Goal: Contribute content: Contribute content

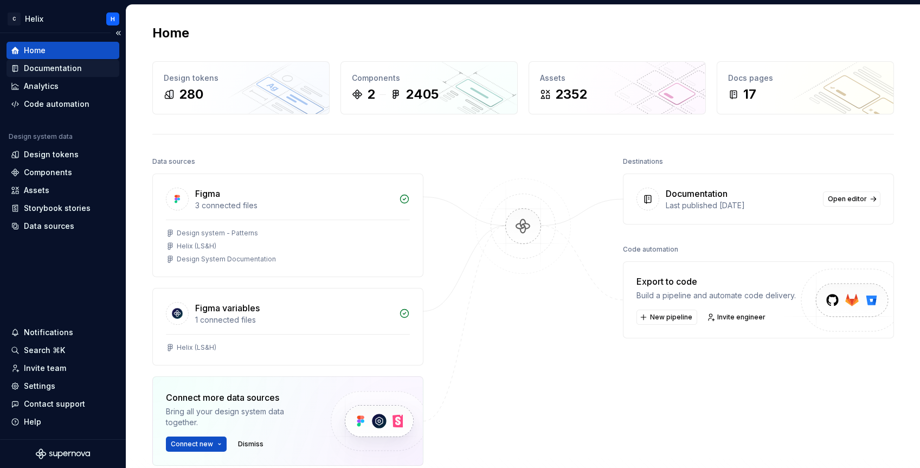
click at [63, 67] on div "Documentation" at bounding box center [53, 68] width 58 height 11
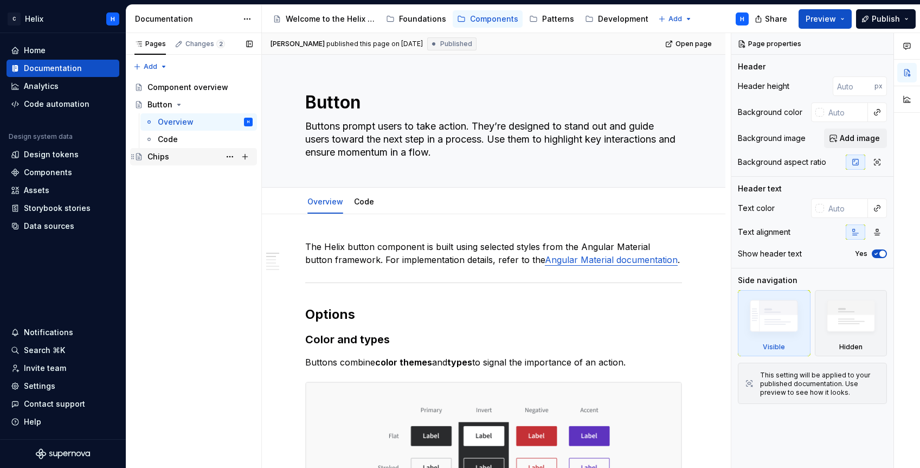
click at [165, 157] on div "Chips" at bounding box center [159, 156] width 22 height 11
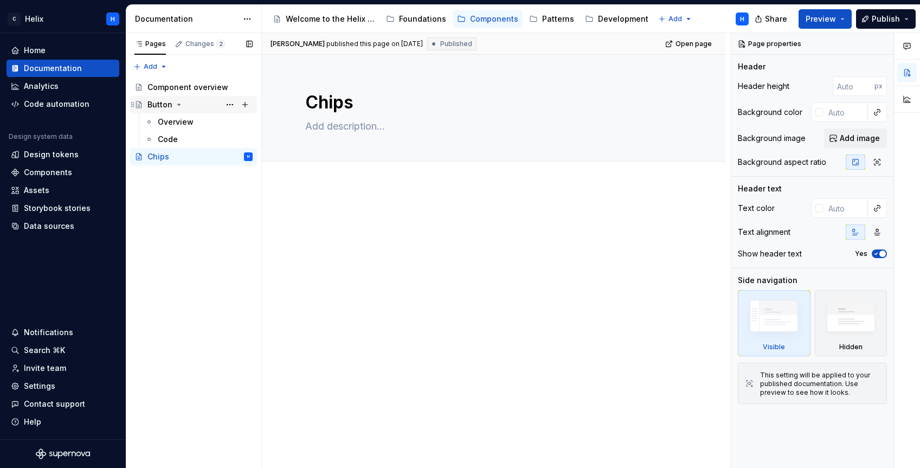
click at [164, 102] on div "Button" at bounding box center [160, 104] width 25 height 11
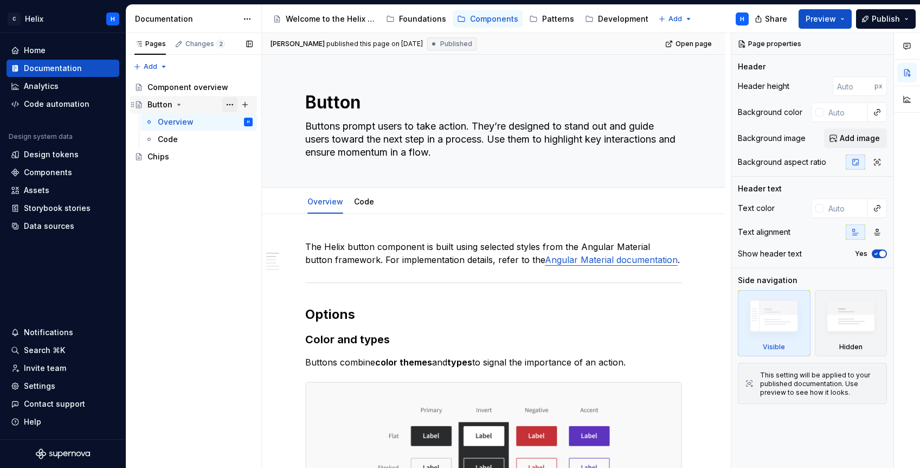
click at [228, 103] on button "Page tree" at bounding box center [229, 104] width 15 height 15
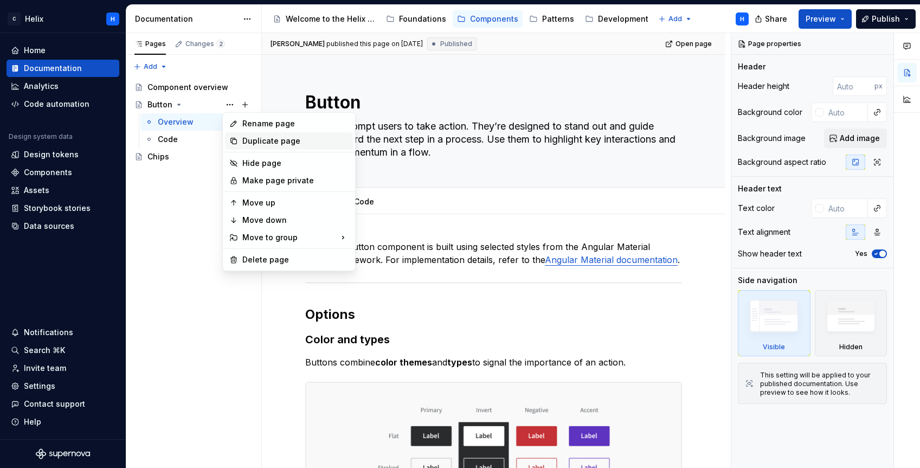
click at [255, 140] on div "Duplicate page" at bounding box center [295, 141] width 106 height 11
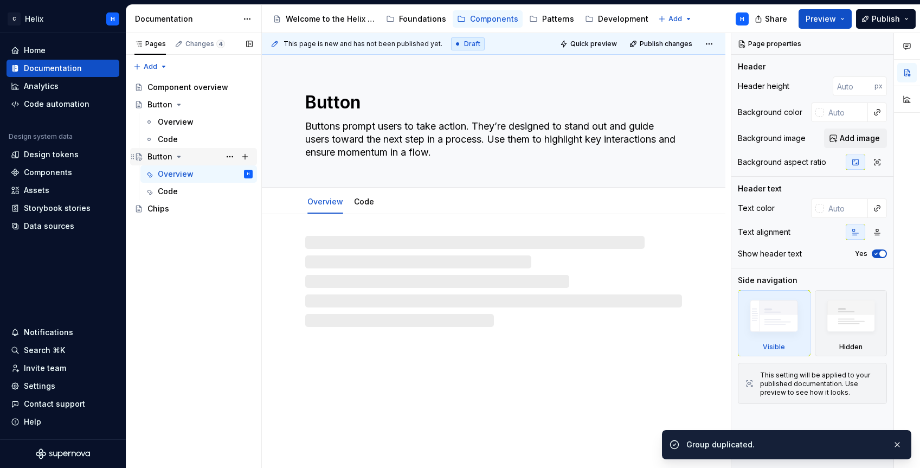
click at [163, 155] on div "Button" at bounding box center [160, 156] width 25 height 11
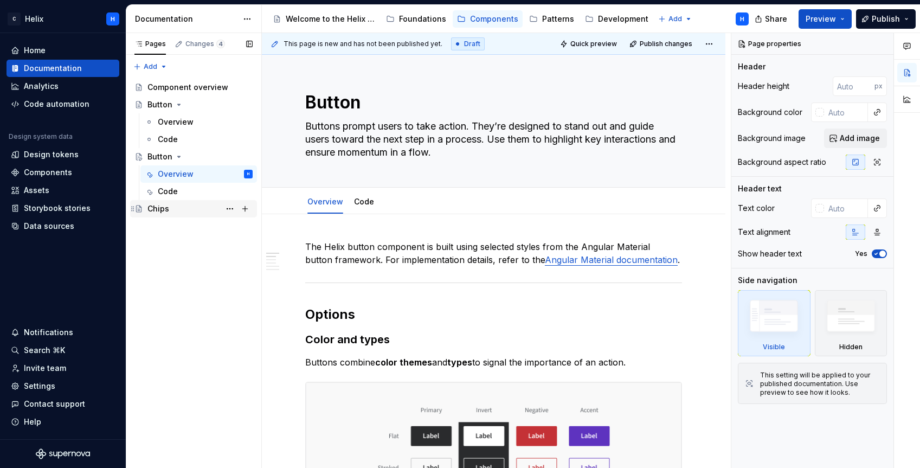
click at [157, 209] on div "Chips" at bounding box center [159, 208] width 22 height 11
click at [157, 208] on div "Chips" at bounding box center [159, 208] width 22 height 11
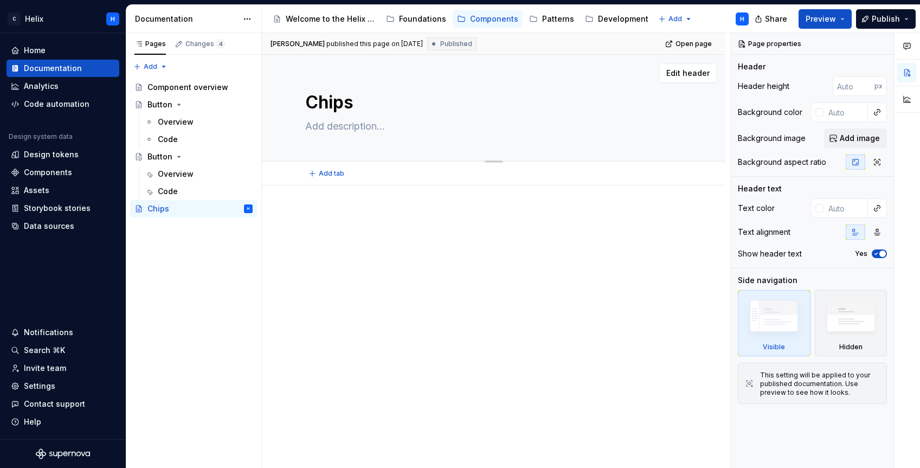
click at [328, 103] on textarea "Chips" at bounding box center [491, 102] width 377 height 26
click at [159, 152] on div "Button" at bounding box center [160, 156] width 25 height 11
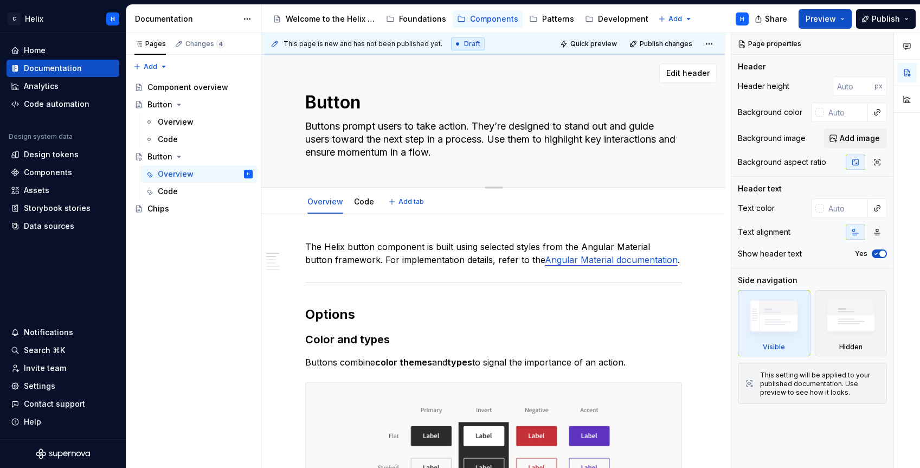
click at [346, 96] on textarea "Button" at bounding box center [491, 102] width 377 height 26
paste textarea "Chips"
type textarea "*"
type textarea "Chips"
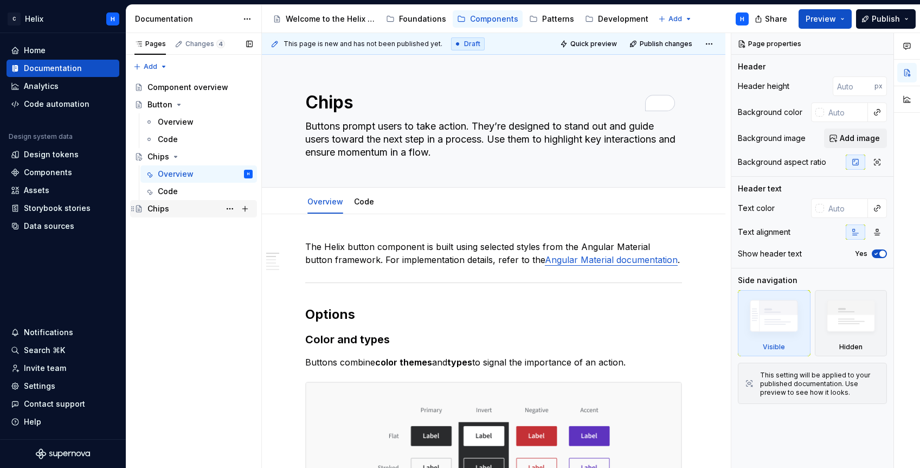
type textarea "*"
type textarea "Chips"
click at [164, 207] on div "Chips" at bounding box center [159, 208] width 22 height 11
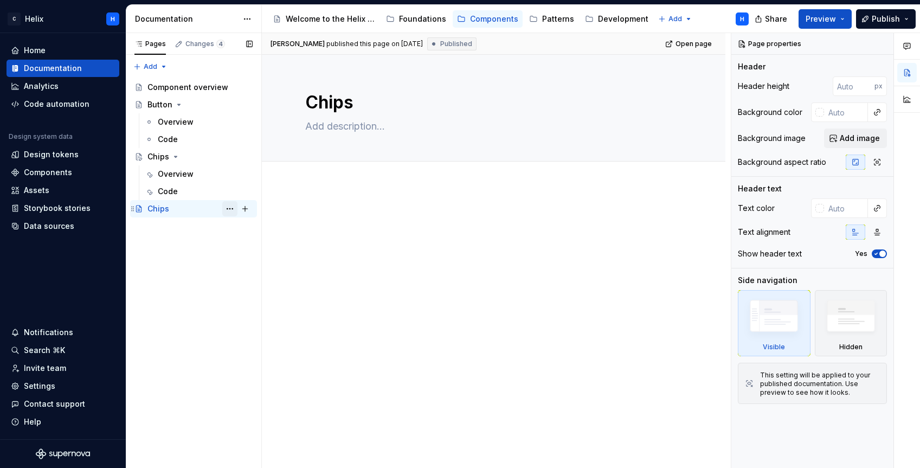
click at [232, 209] on button "Page tree" at bounding box center [229, 208] width 15 height 15
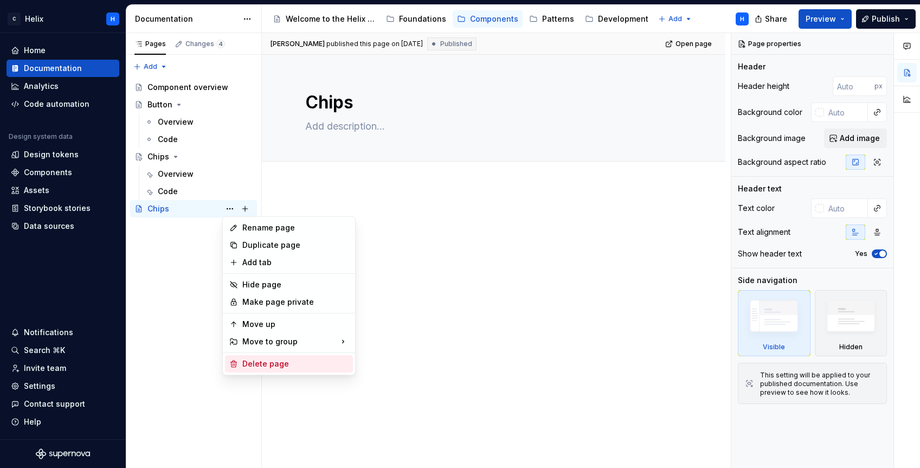
click at [261, 364] on div "Delete page" at bounding box center [295, 363] width 106 height 11
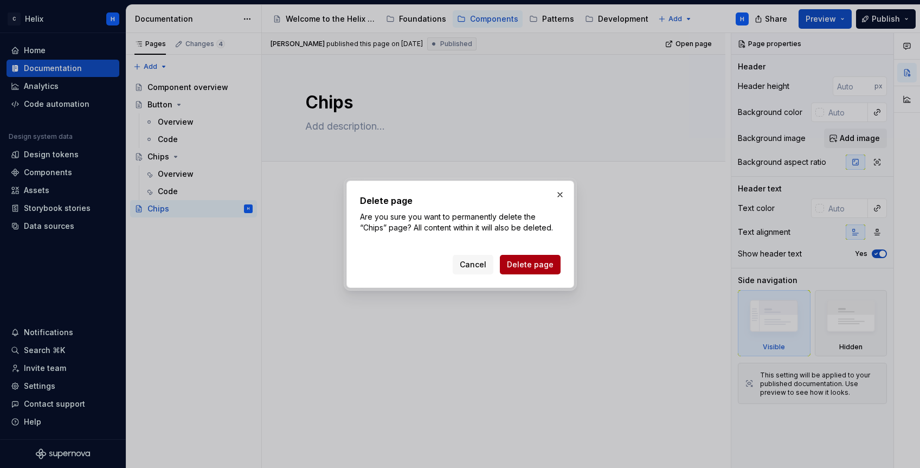
click at [532, 267] on span "Delete page" at bounding box center [530, 264] width 47 height 11
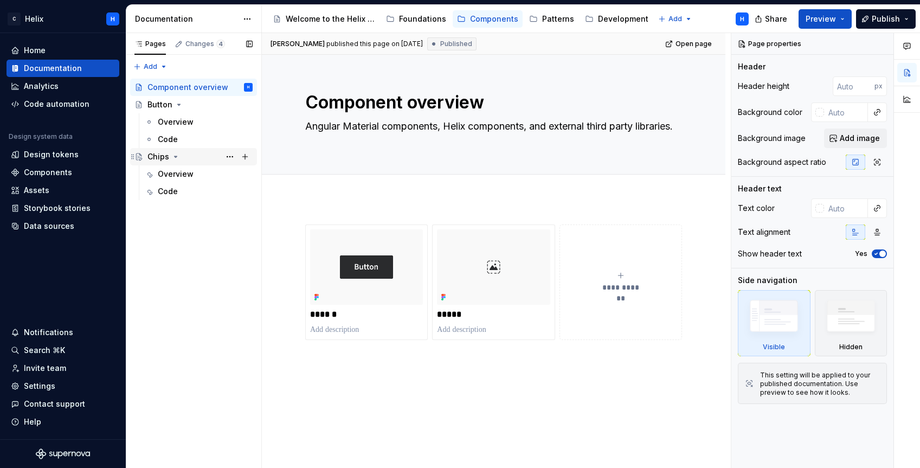
click at [194, 156] on div "Chips" at bounding box center [200, 156] width 105 height 15
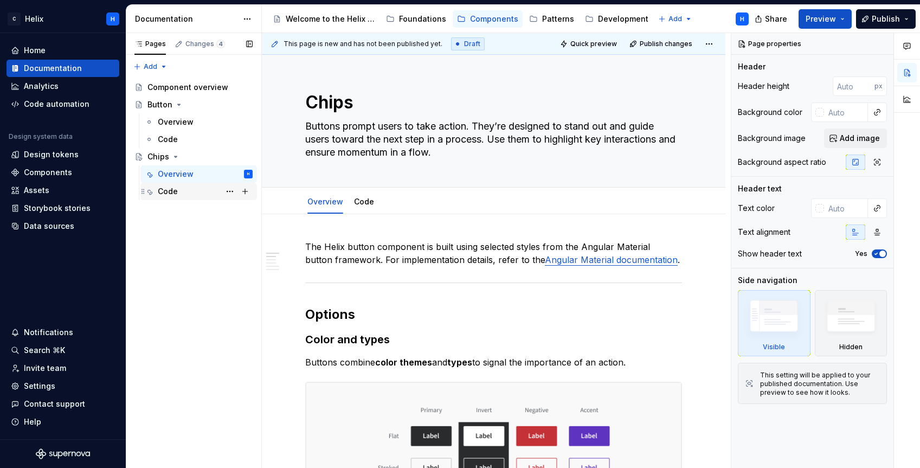
click at [184, 191] on div "Code" at bounding box center [205, 191] width 95 height 15
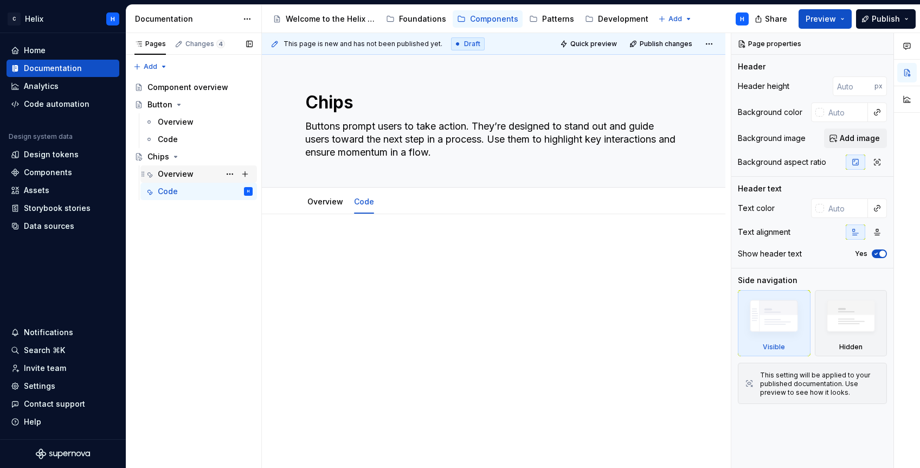
click at [191, 170] on div "Overview" at bounding box center [176, 174] width 36 height 11
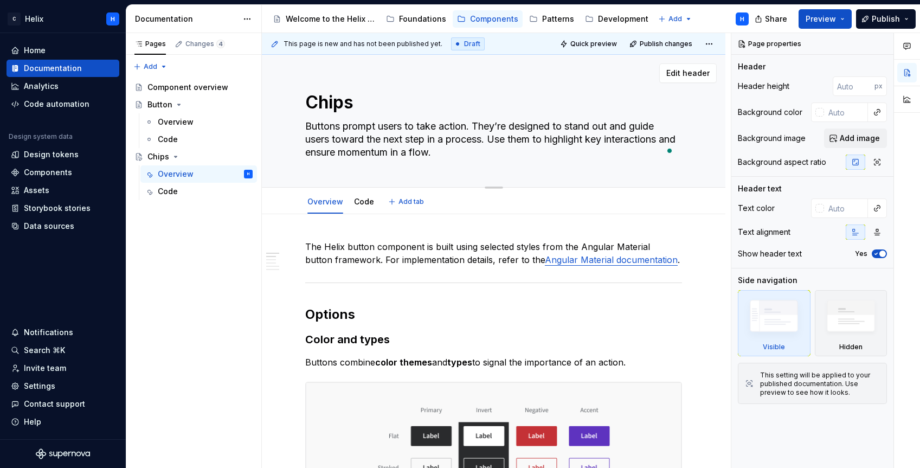
drag, startPoint x: 307, startPoint y: 124, endPoint x: 483, endPoint y: 153, distance: 178.1
click at [483, 153] on textarea "Buttons prompt users to take action. They’re designed to stand out and guide us…" at bounding box center [491, 139] width 377 height 43
click at [360, 134] on textarea "Buttons prompt users to take action. They’re designed to stand out and guide us…" at bounding box center [491, 139] width 377 height 43
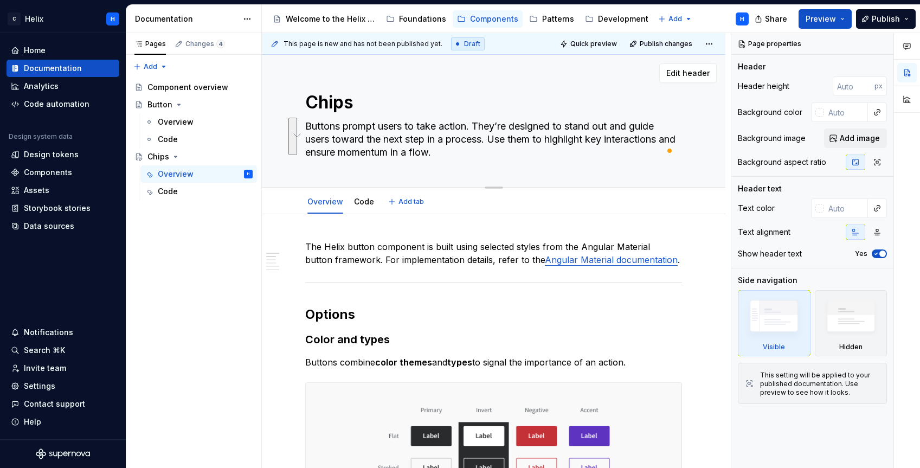
paste textarea "Chips present compact pieces of information or actions. They help users enter d…"
type textarea "*"
type textarea "Chips present compact pieces of information or actions. They help users enter d…"
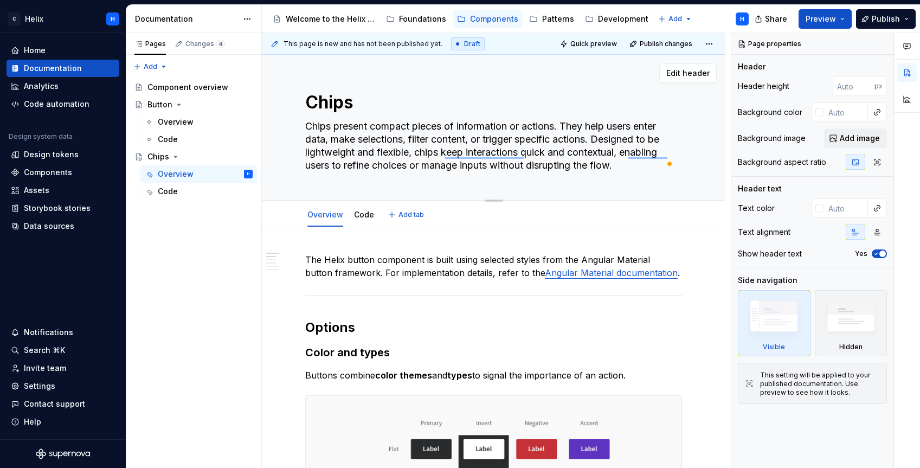
click at [330, 144] on textarea "Chips present compact pieces of information or actions. They help users enter d…" at bounding box center [491, 146] width 377 height 56
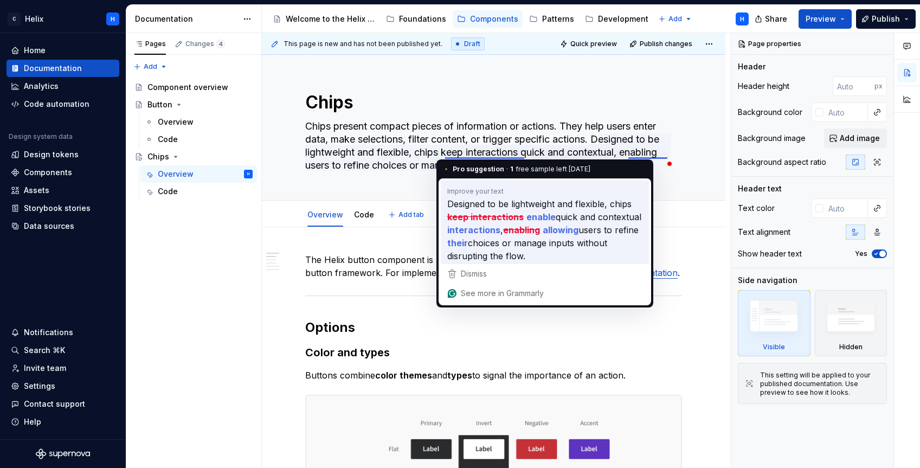
type textarea "*"
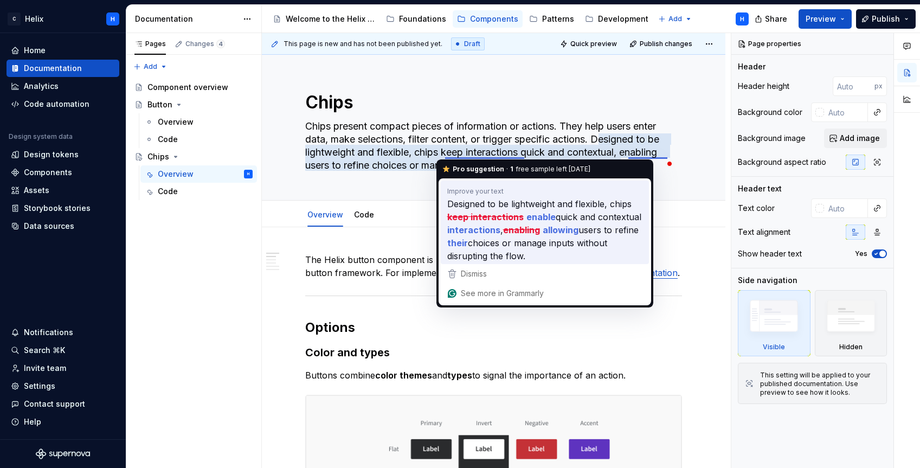
type textarea "Chips present compact pieces of information or actions. They help users enter d…"
type textarea "*"
type textarea "Chips present compact pieces of information or actions. They help users enter d…"
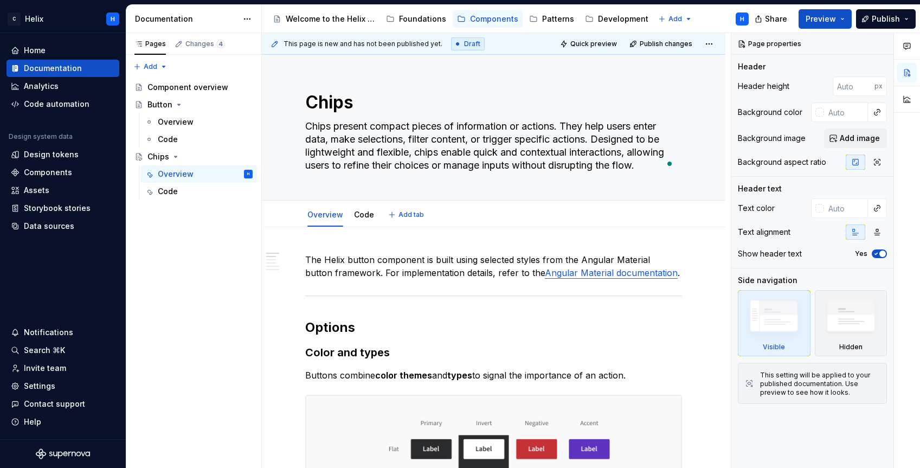
type textarea "*"
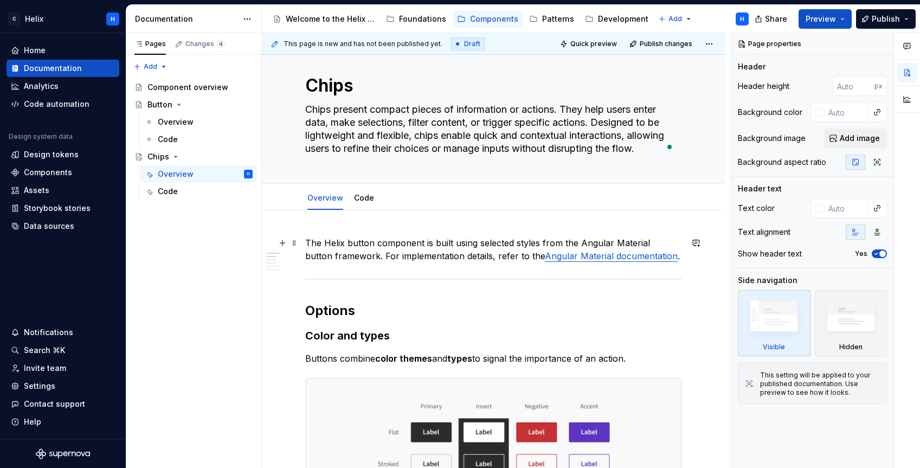
scroll to position [40, 0]
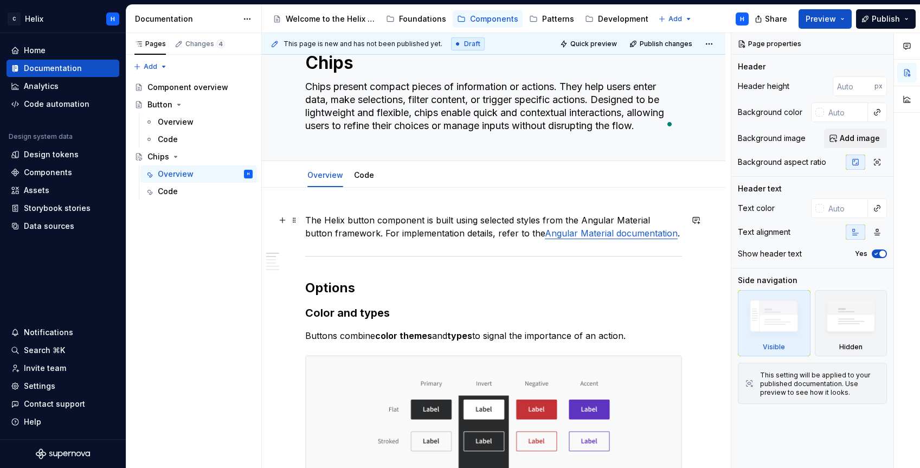
type textarea "Chips present compact pieces of information or actions. They help users enter d…"
click at [356, 219] on p "The Helix button component is built using selected styles from the Angular Mate…" at bounding box center [493, 227] width 377 height 26
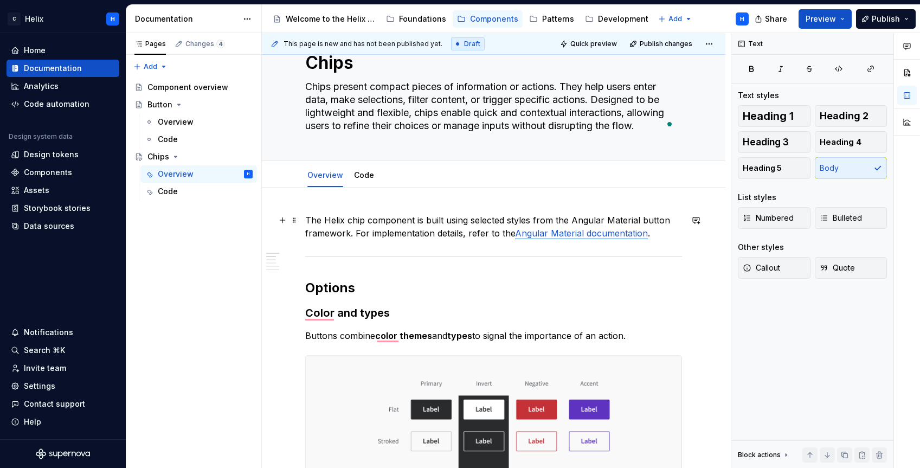
click at [661, 220] on p "The Helix chip component is built using selected styles from the Angular Materi…" at bounding box center [493, 227] width 377 height 26
click at [625, 235] on link "Angular Material documentation" at bounding box center [581, 233] width 133 height 11
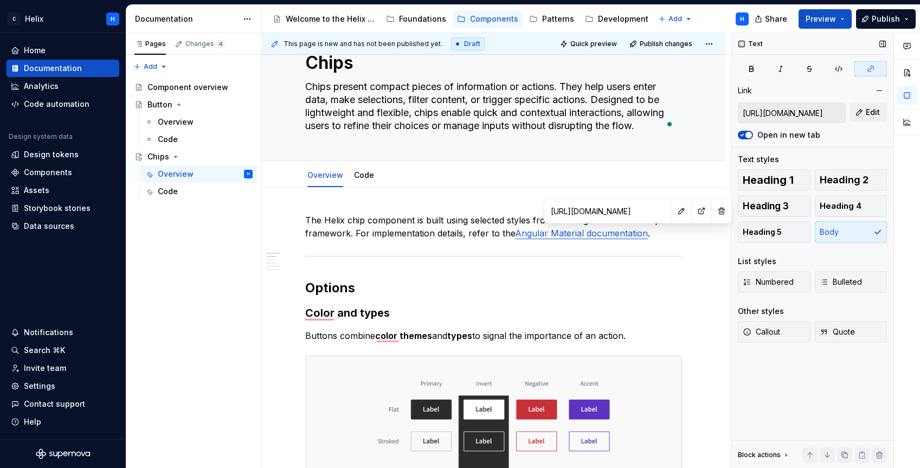
click at [796, 118] on input "[URL][DOMAIN_NAME]" at bounding box center [792, 113] width 107 height 20
click at [866, 117] on span "Edit" at bounding box center [873, 112] width 14 height 11
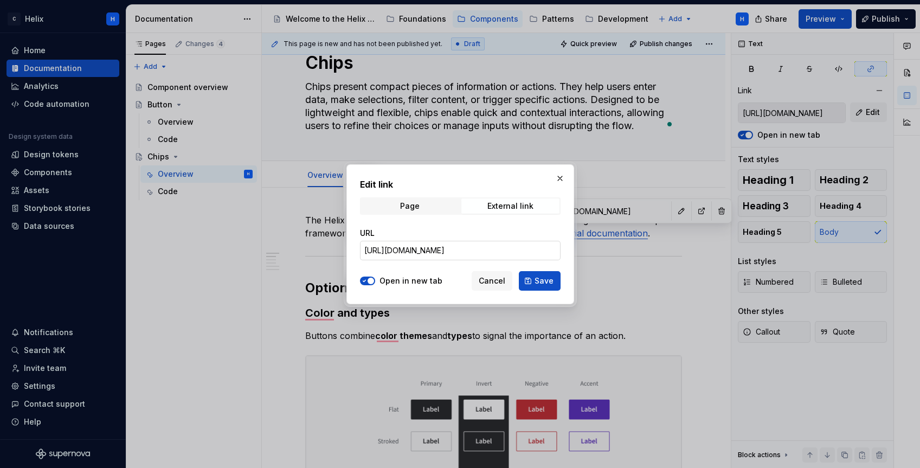
click at [488, 253] on input "[URL][DOMAIN_NAME]" at bounding box center [460, 251] width 201 height 20
type textarea "*"
paste input "dev/components/chips/overview"
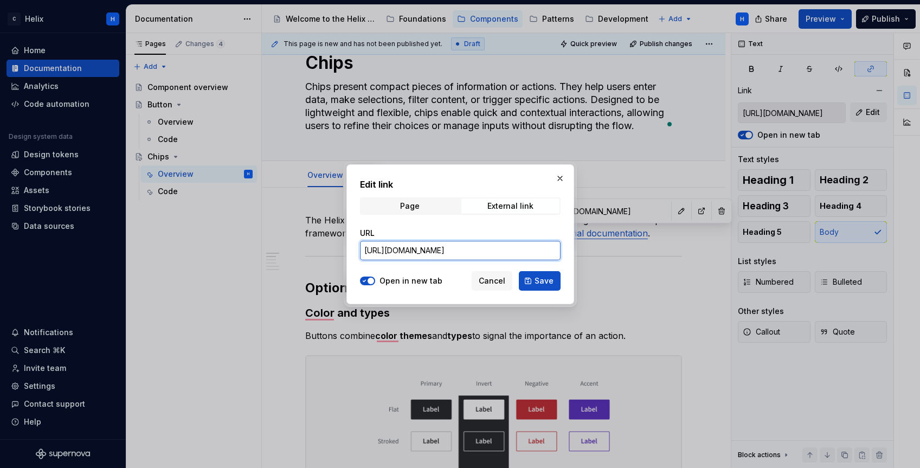
scroll to position [0, 10]
type input "[URL][DOMAIN_NAME]"
click at [545, 282] on span "Save" at bounding box center [544, 280] width 19 height 11
type input "[URL][DOMAIN_NAME]"
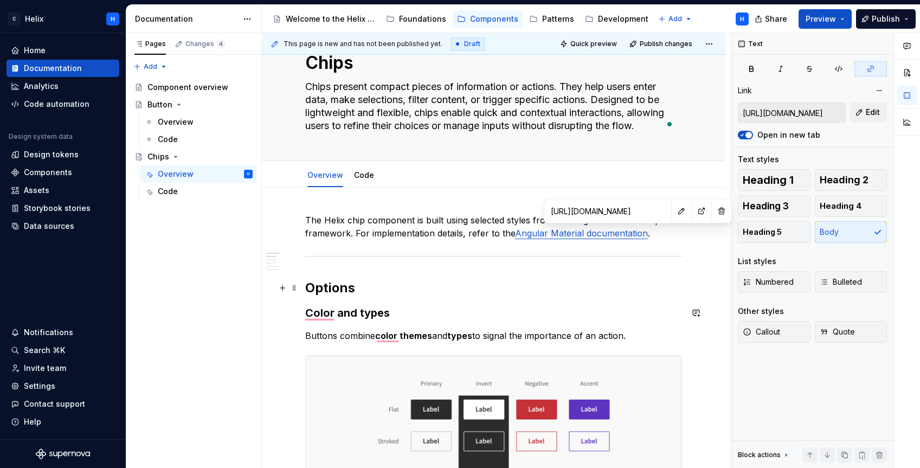
type input "[URL][DOMAIN_NAME]"
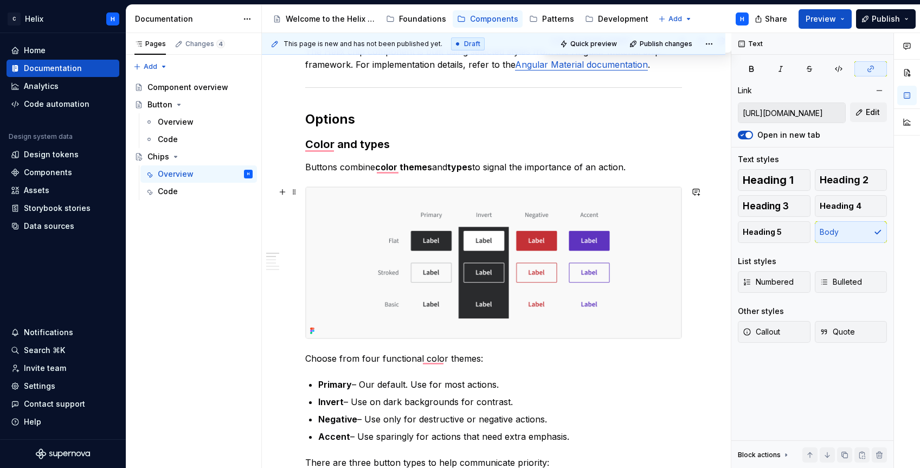
scroll to position [210, 0]
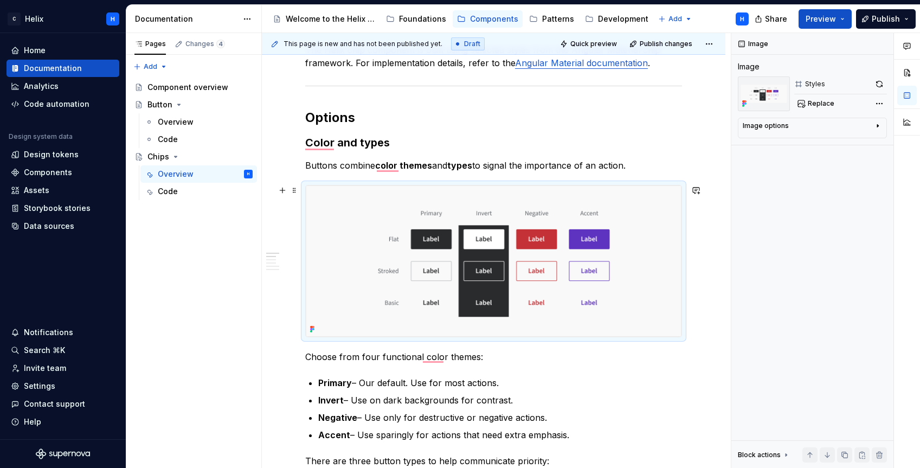
click at [659, 200] on img "To enrich screen reader interactions, please activate Accessibility in Grammarl…" at bounding box center [494, 260] width 376 height 151
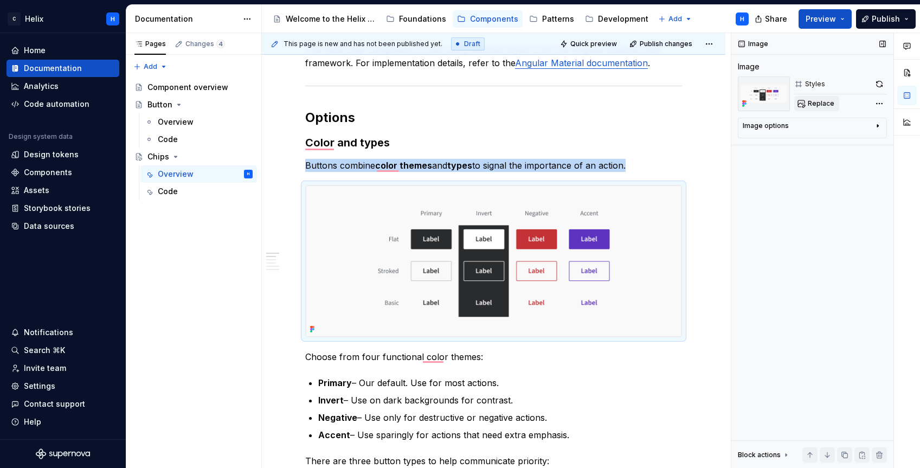
click at [811, 104] on span "Replace" at bounding box center [821, 103] width 27 height 9
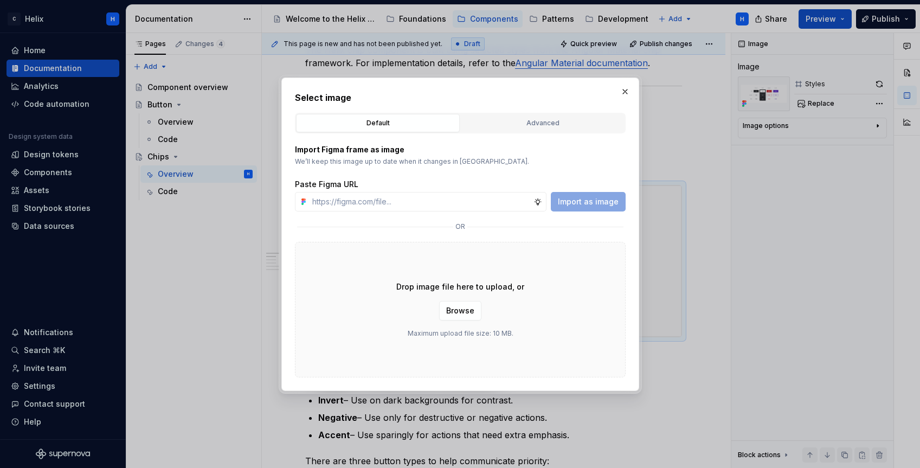
type textarea "*"
paste input "Primary Neutral Outlined Basic Accent Standard Label Label Label Label Label Ne…"
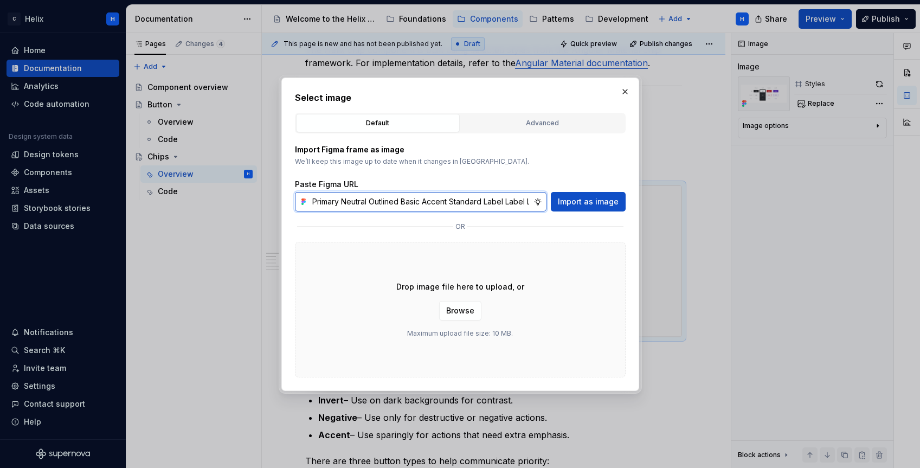
scroll to position [0, 283]
type input "Primary Neutral Outlined Basic Accent Standard Label Label Label Label Label Ne…"
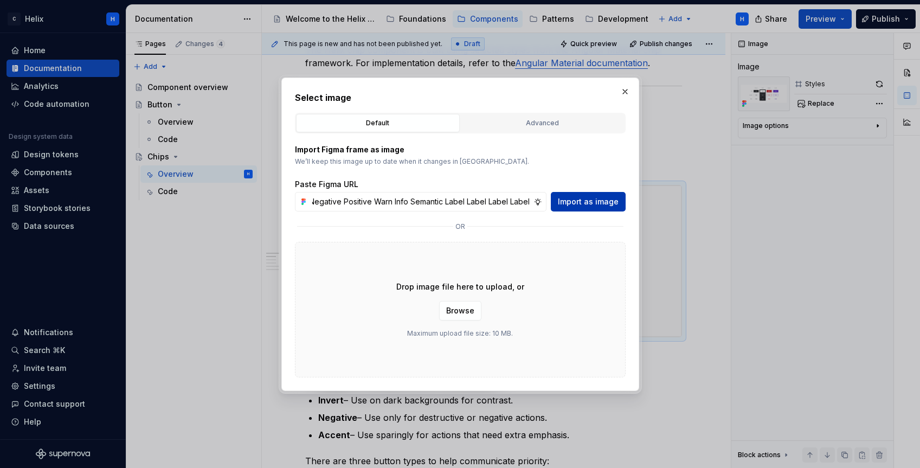
click at [591, 203] on span "Import as image" at bounding box center [588, 201] width 61 height 11
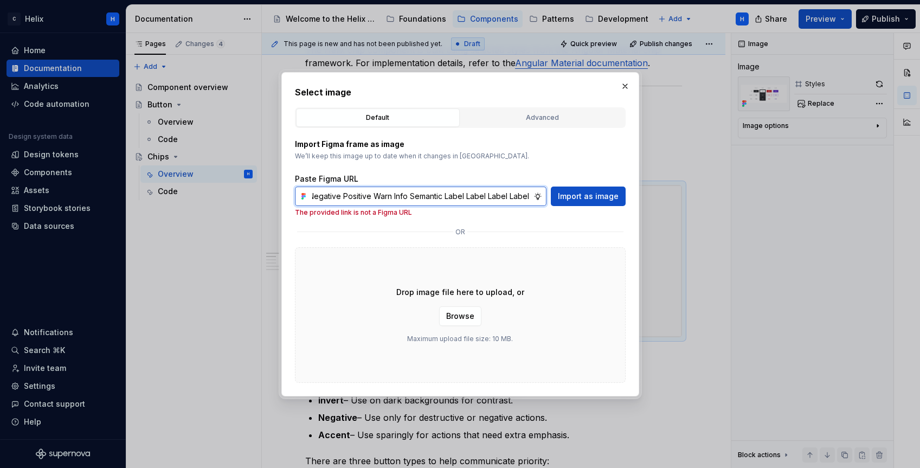
click at [490, 200] on input "Primary Neutral Outlined Basic Accent Standard Label Label Label Label Label Ne…" at bounding box center [421, 197] width 226 height 20
click at [622, 89] on button "button" at bounding box center [625, 86] width 15 height 15
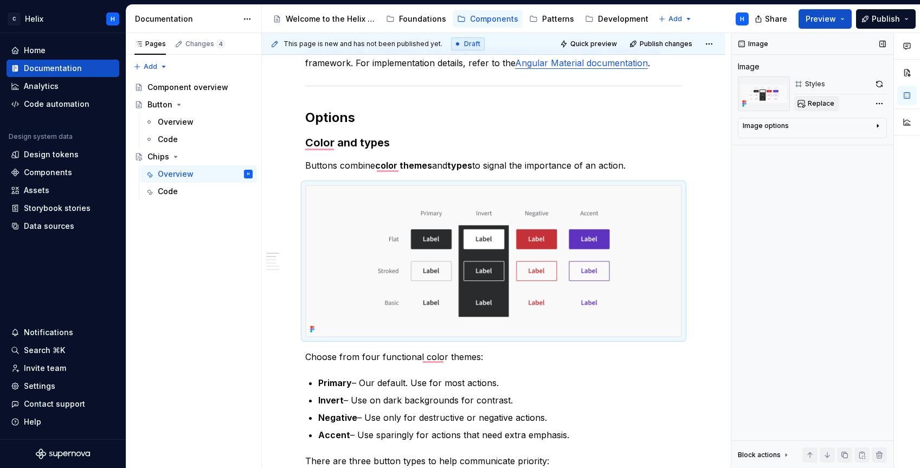
click at [823, 104] on span "Replace" at bounding box center [821, 103] width 27 height 9
type textarea "*"
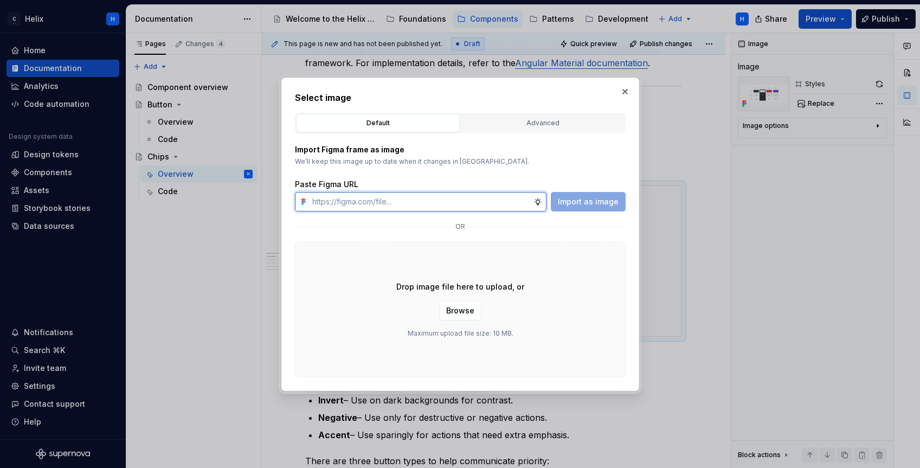
click at [473, 200] on input "text" at bounding box center [421, 202] width 226 height 20
paste input "[URL][DOMAIN_NAME]"
type input "[URL][DOMAIN_NAME]"
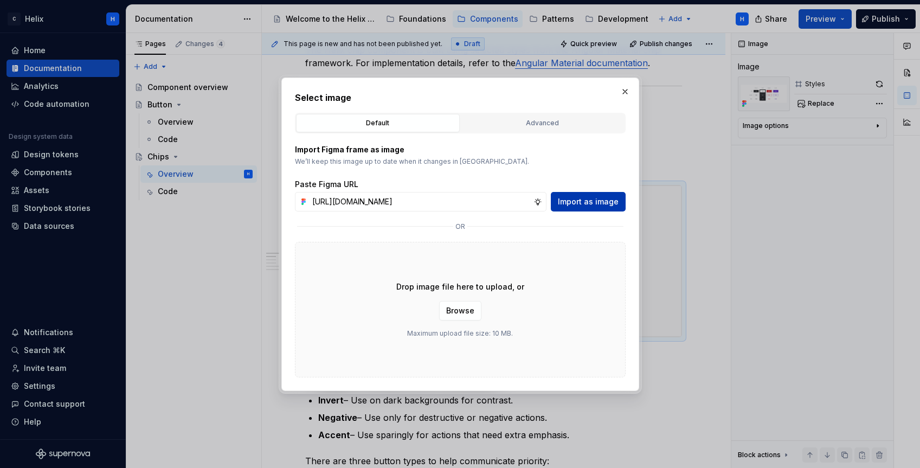
click at [598, 204] on span "Import as image" at bounding box center [588, 201] width 61 height 11
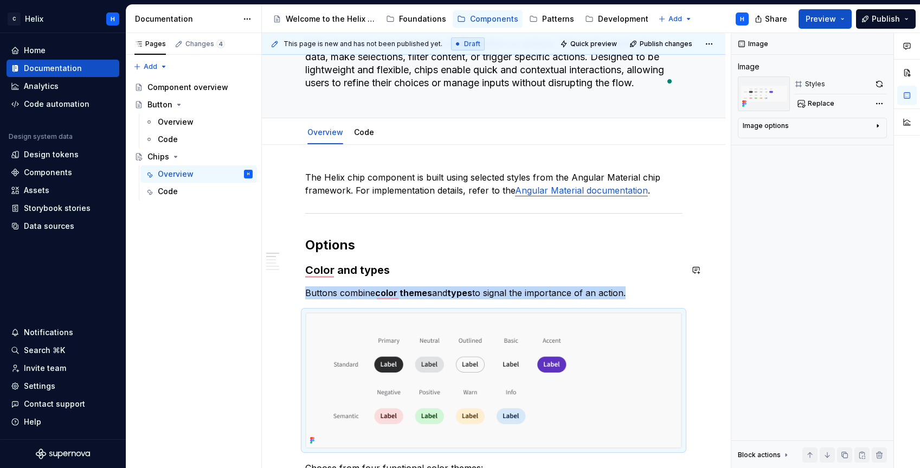
scroll to position [0, 0]
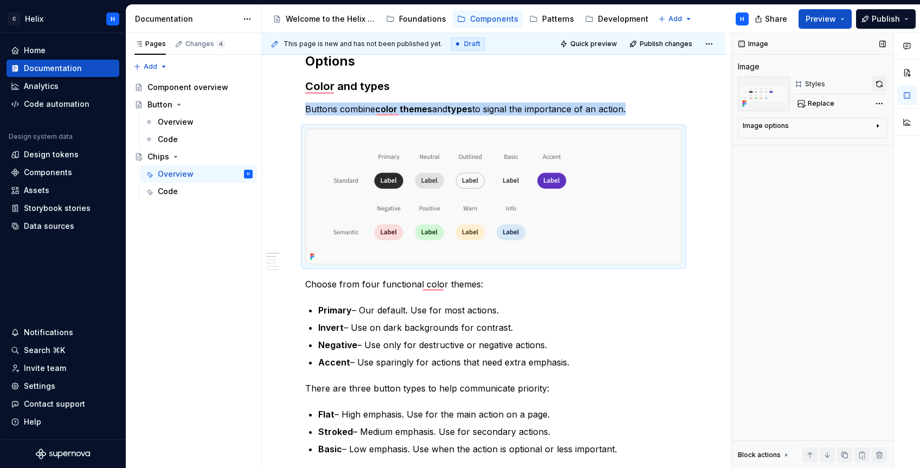
click at [878, 86] on button "button" at bounding box center [879, 83] width 15 height 15
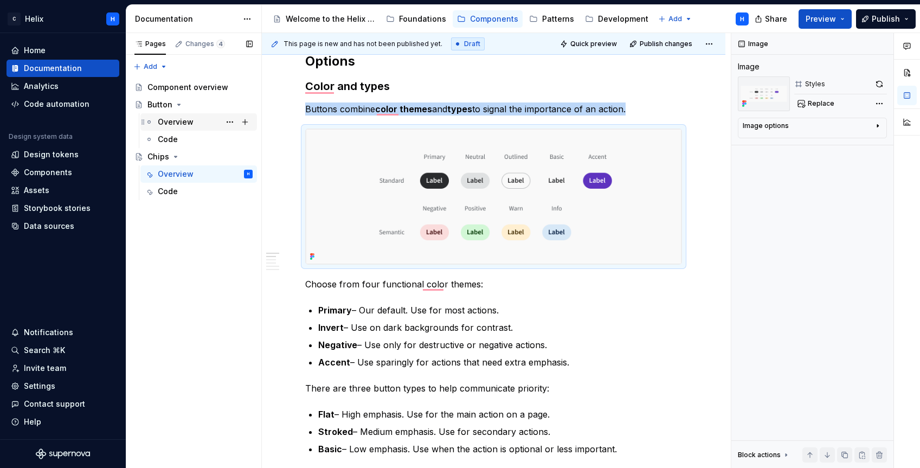
click at [172, 121] on div "Overview" at bounding box center [176, 122] width 36 height 11
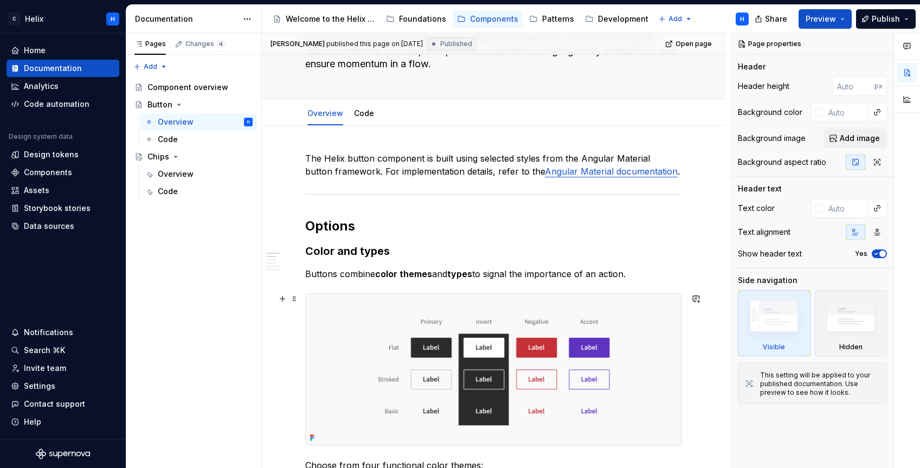
scroll to position [251, 0]
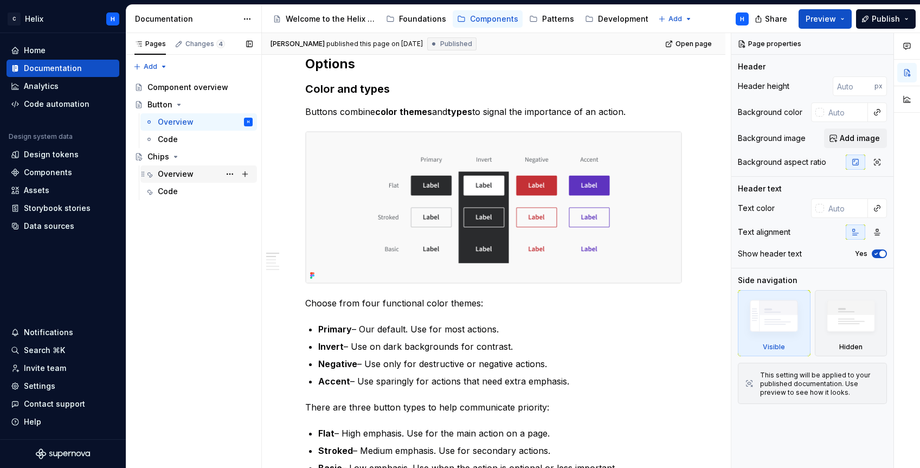
click at [172, 170] on div "Overview" at bounding box center [176, 174] width 36 height 11
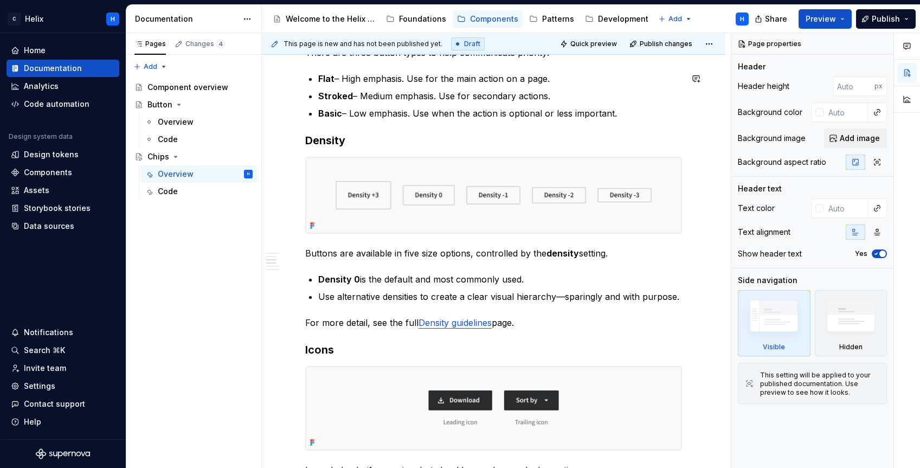
scroll to position [620, 0]
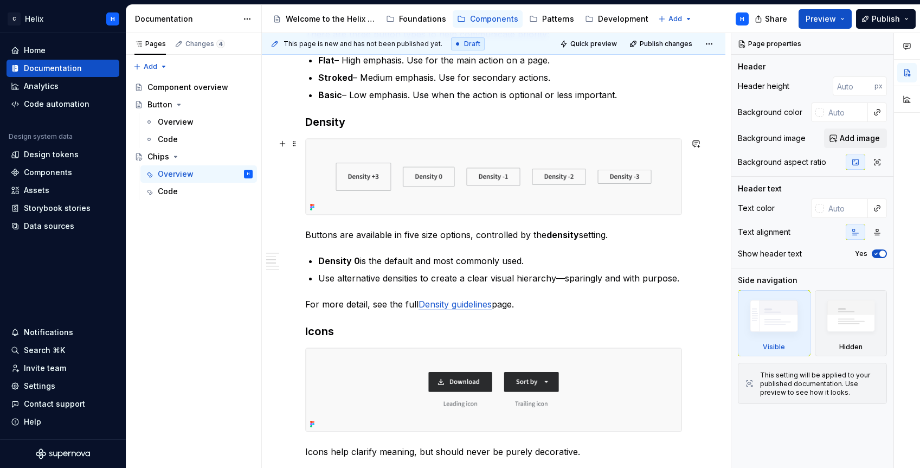
click at [636, 151] on img at bounding box center [494, 176] width 376 height 75
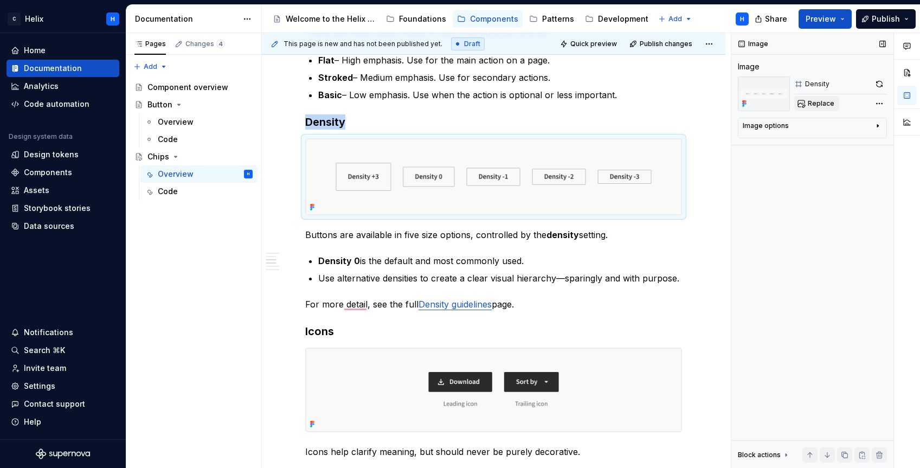
click at [824, 103] on span "Replace" at bounding box center [821, 103] width 27 height 9
type textarea "*"
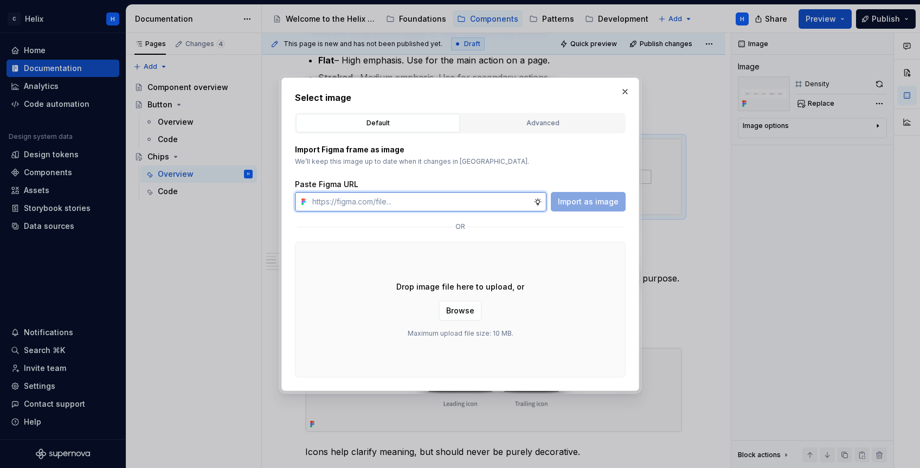
click at [457, 201] on input "text" at bounding box center [421, 202] width 226 height 20
paste input "[URL][DOMAIN_NAME]"
type input "[URL][DOMAIN_NAME]"
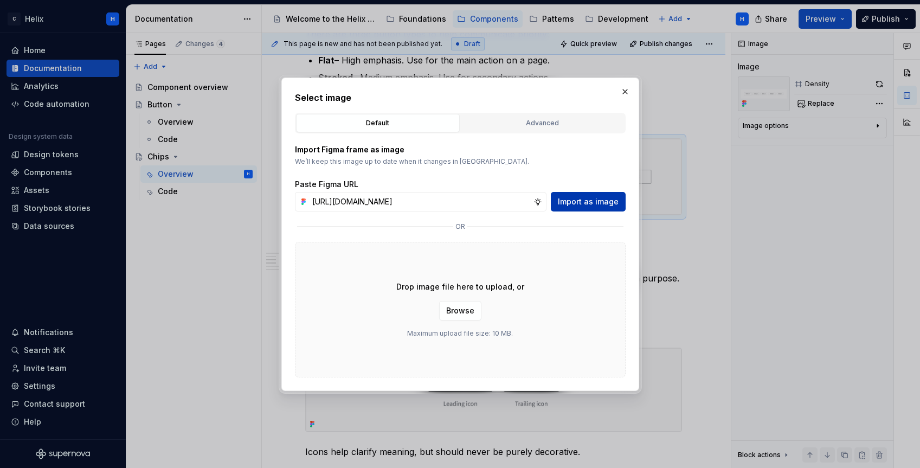
click at [591, 202] on span "Import as image" at bounding box center [588, 201] width 61 height 11
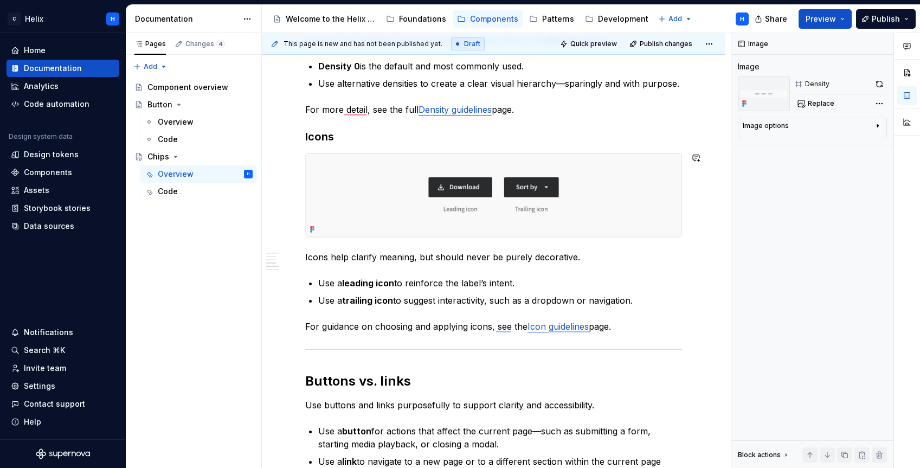
scroll to position [830, 0]
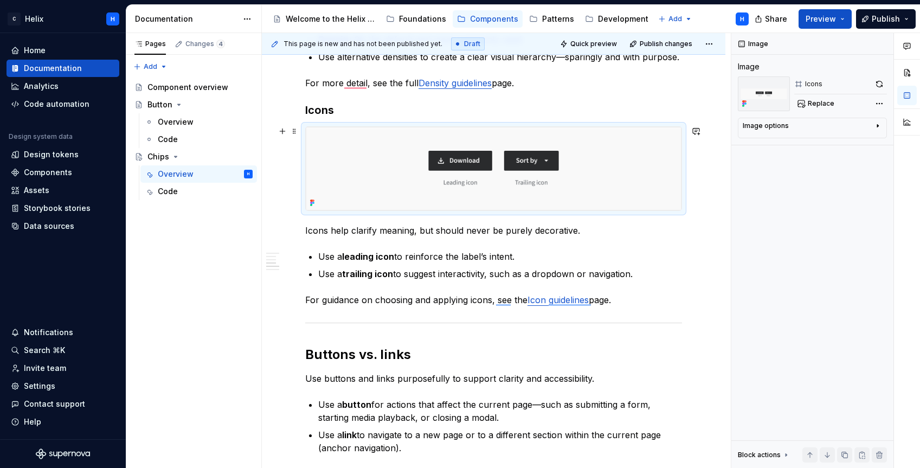
click at [641, 157] on img "To enrich screen reader interactions, please activate Accessibility in Grammarl…" at bounding box center [494, 169] width 376 height 84
click at [826, 105] on span "Replace" at bounding box center [821, 103] width 27 height 9
type textarea "*"
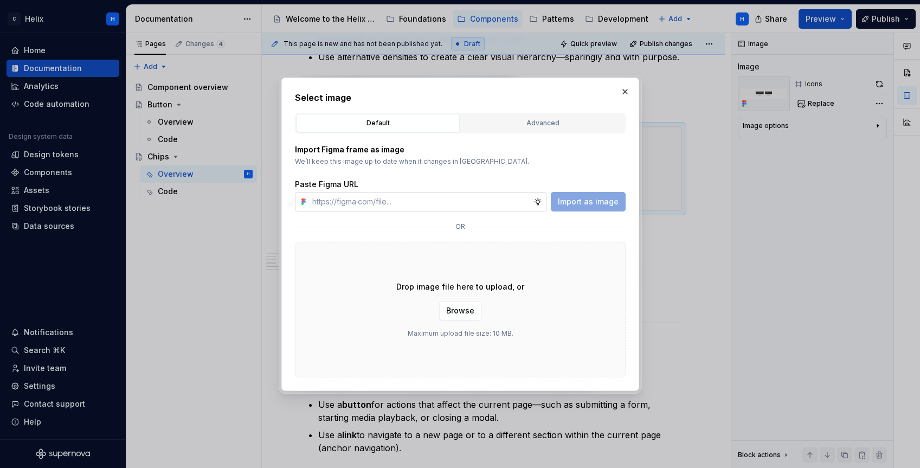
click at [467, 204] on input "text" at bounding box center [421, 202] width 226 height 20
type input "[URL][DOMAIN_NAME]"
click at [567, 196] on span "Import as image" at bounding box center [588, 201] width 61 height 11
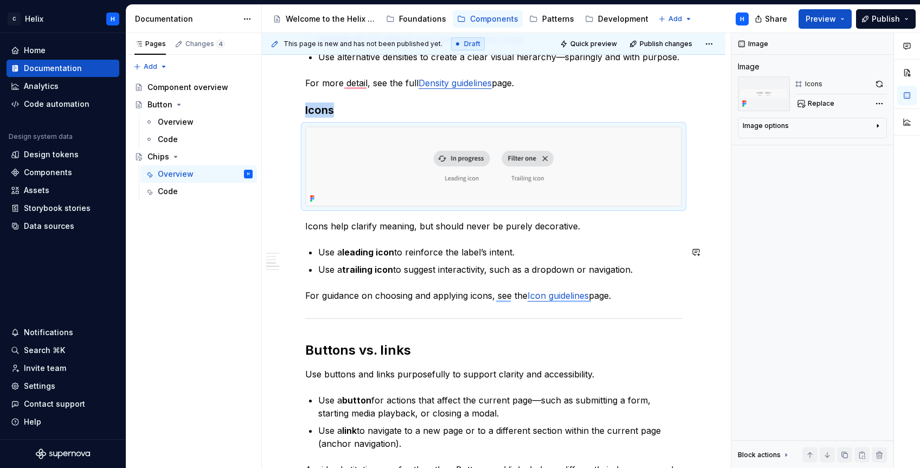
scroll to position [832, 0]
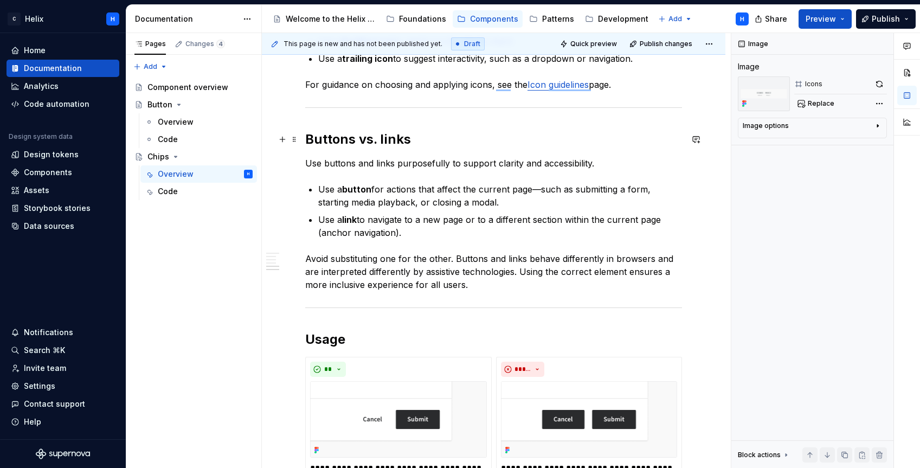
click at [396, 140] on strong "Buttons vs. links" at bounding box center [358, 139] width 106 height 16
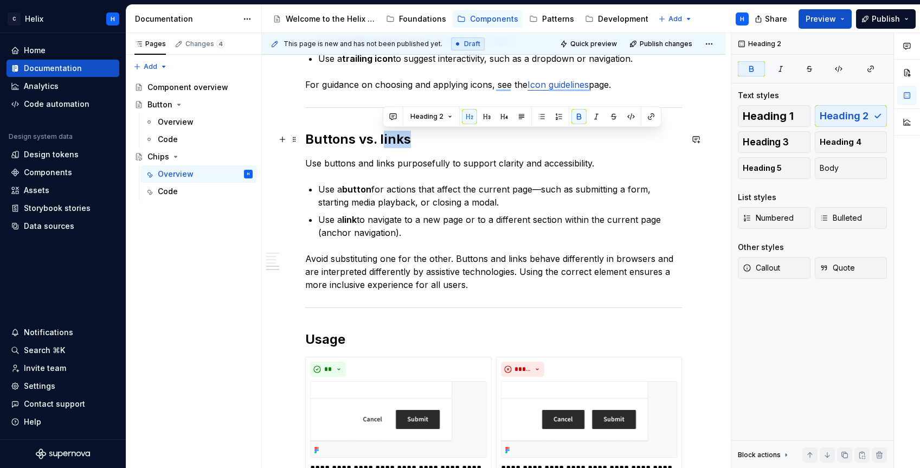
type textarea "*"
click at [403, 136] on strong "Buttons vs. links" at bounding box center [358, 139] width 106 height 16
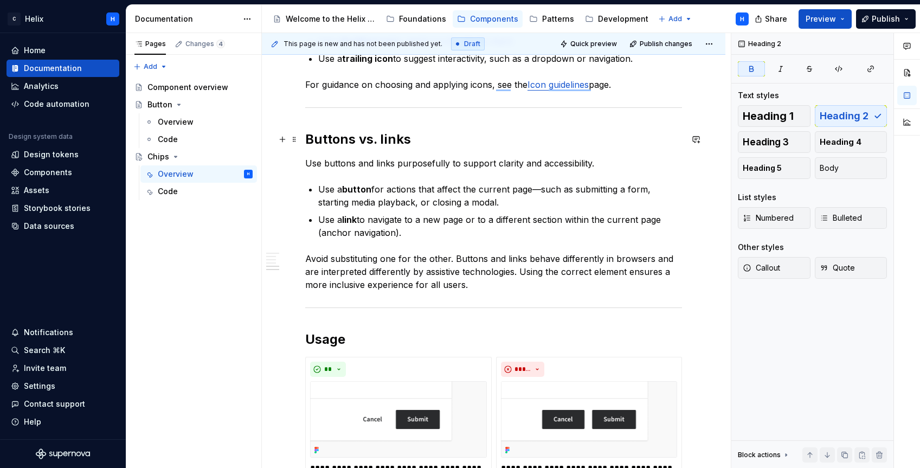
click at [307, 136] on strong "Buttons vs. links" at bounding box center [358, 139] width 106 height 16
click at [380, 142] on strong "Chips vs. links" at bounding box center [351, 139] width 93 height 16
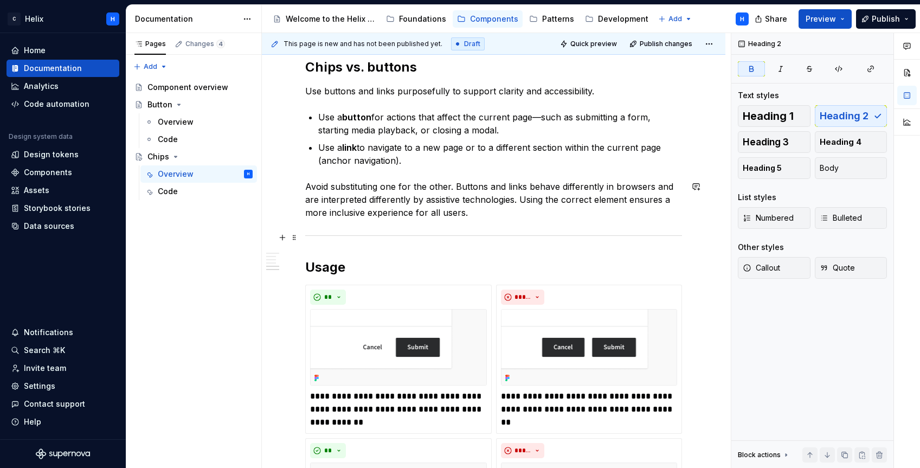
scroll to position [1239, 0]
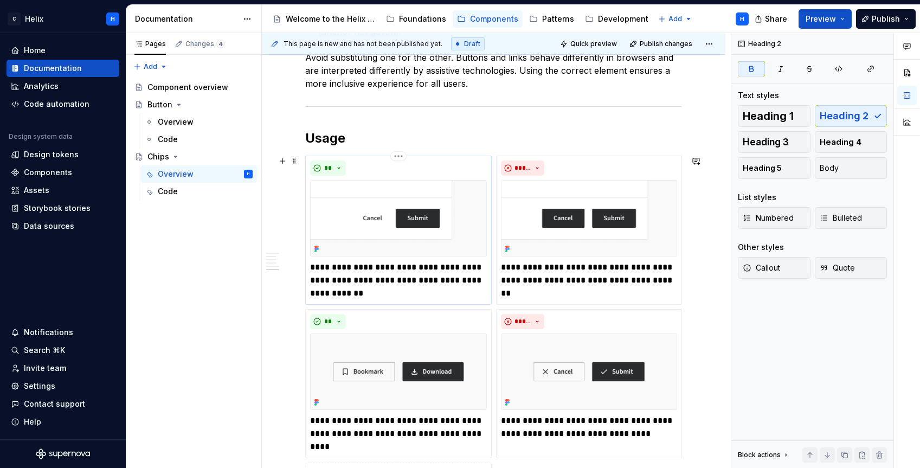
click at [477, 166] on div "**" at bounding box center [398, 168] width 177 height 15
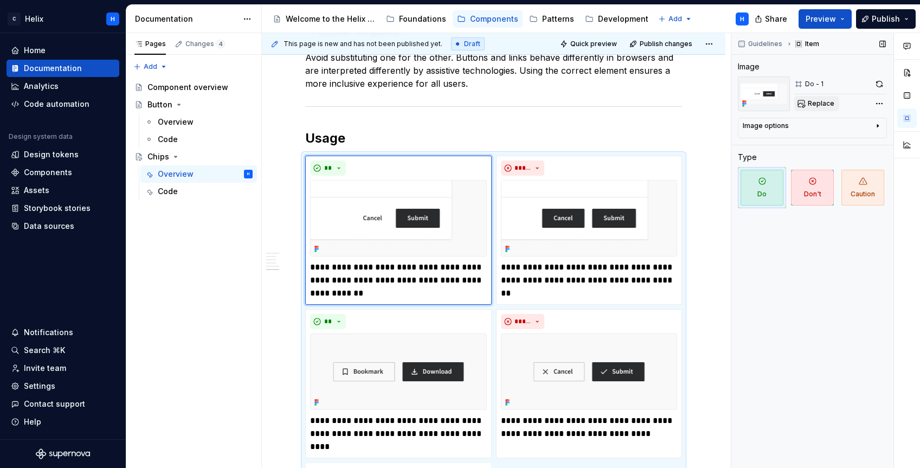
click at [814, 103] on span "Replace" at bounding box center [821, 103] width 27 height 9
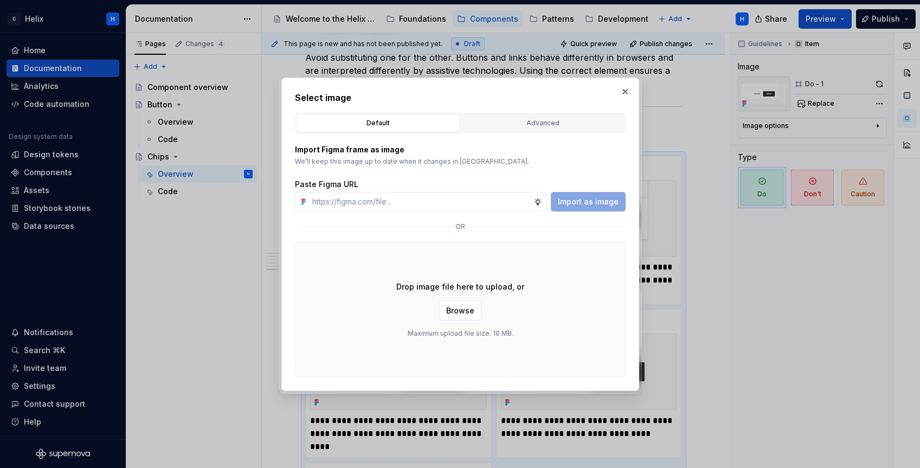
type textarea "*"
paste input "[URL][DOMAIN_NAME]"
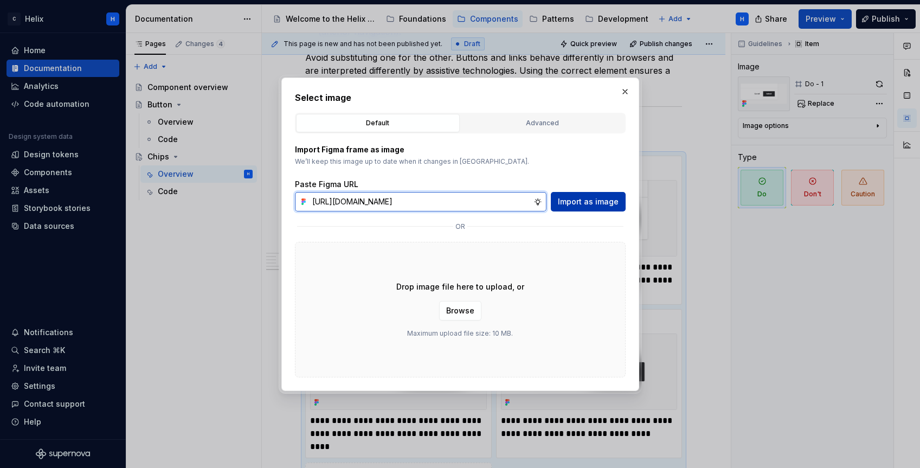
type input "[URL][DOMAIN_NAME]"
click at [594, 200] on span "Import as image" at bounding box center [588, 201] width 61 height 11
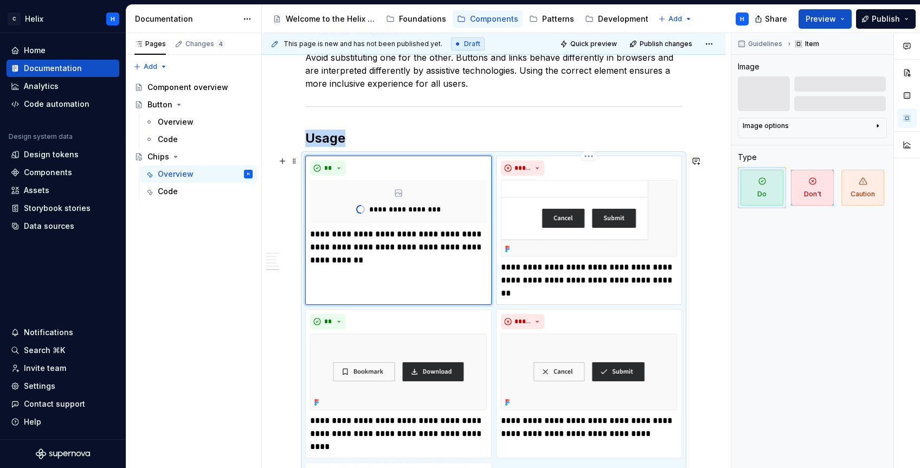
scroll to position [1283, 0]
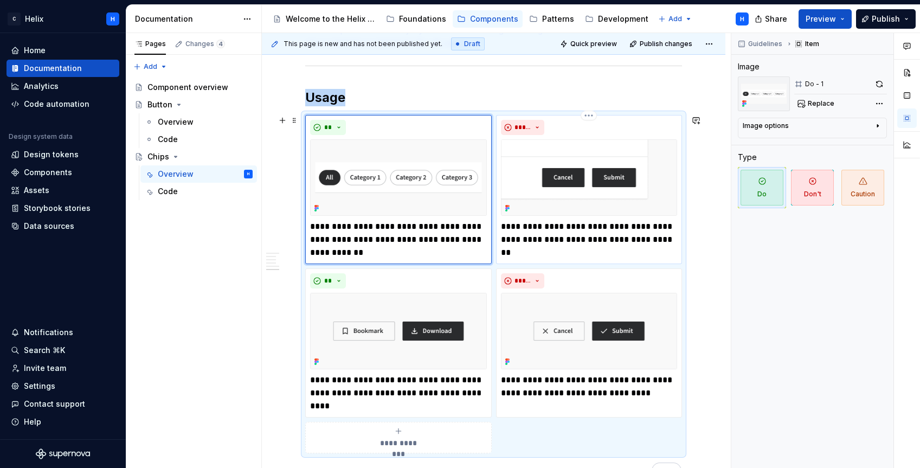
click at [531, 172] on img "To enrich screen reader interactions, please activate Accessibility in Grammarl…" at bounding box center [589, 177] width 177 height 76
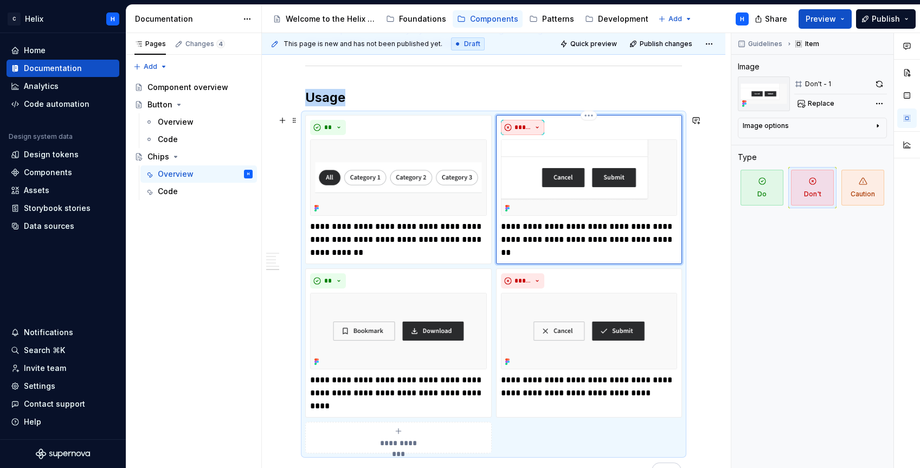
click at [532, 126] on button "*****" at bounding box center [522, 127] width 43 height 15
click at [806, 104] on button "Replace" at bounding box center [816, 103] width 45 height 15
type textarea "*"
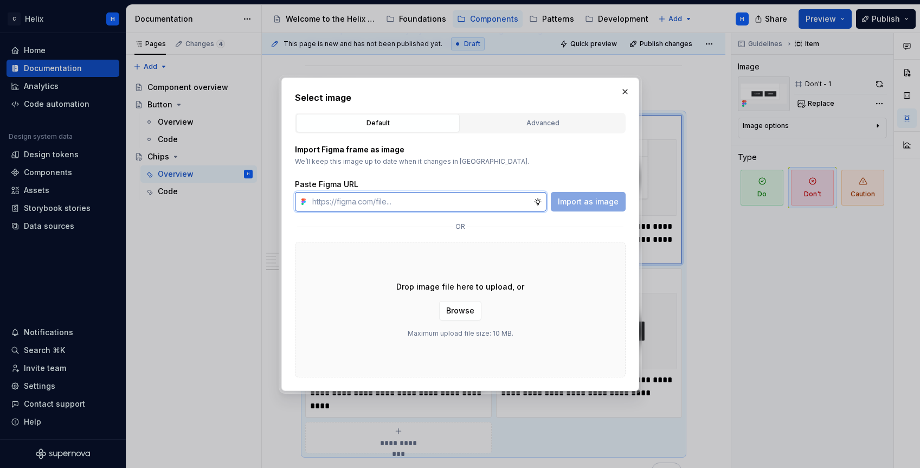
paste input "[URL][DOMAIN_NAME]"
type input "[URL][DOMAIN_NAME]"
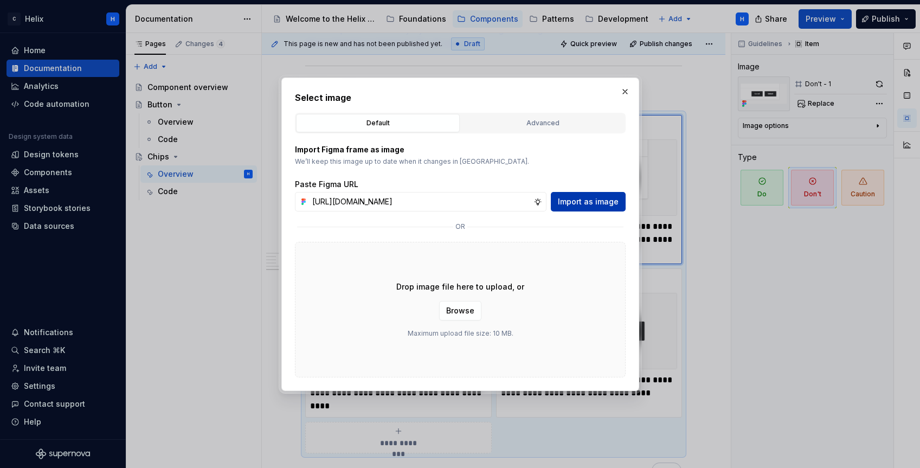
click at [591, 203] on span "Import as image" at bounding box center [588, 201] width 61 height 11
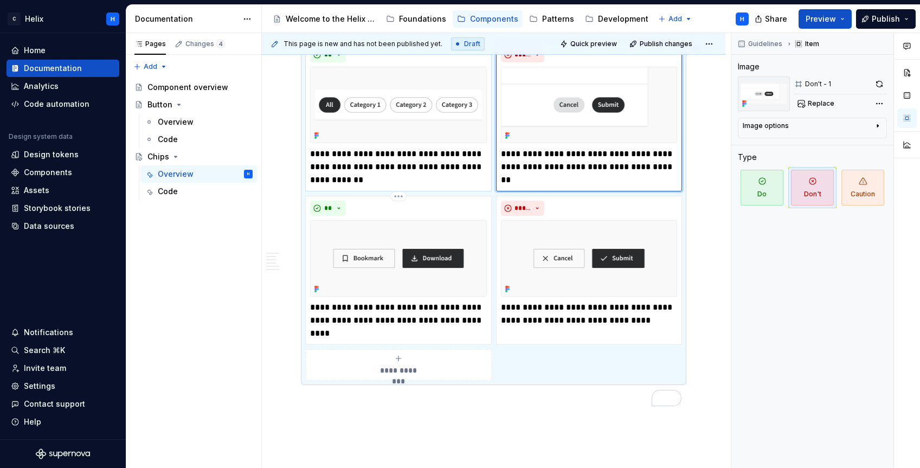
scroll to position [1353, 0]
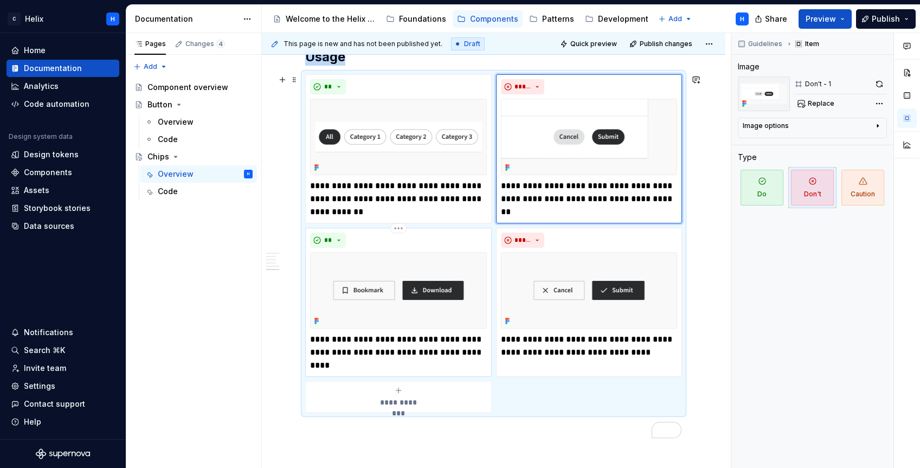
click at [463, 258] on img "To enrich screen reader interactions, please activate Accessibility in Grammarl…" at bounding box center [398, 290] width 177 height 76
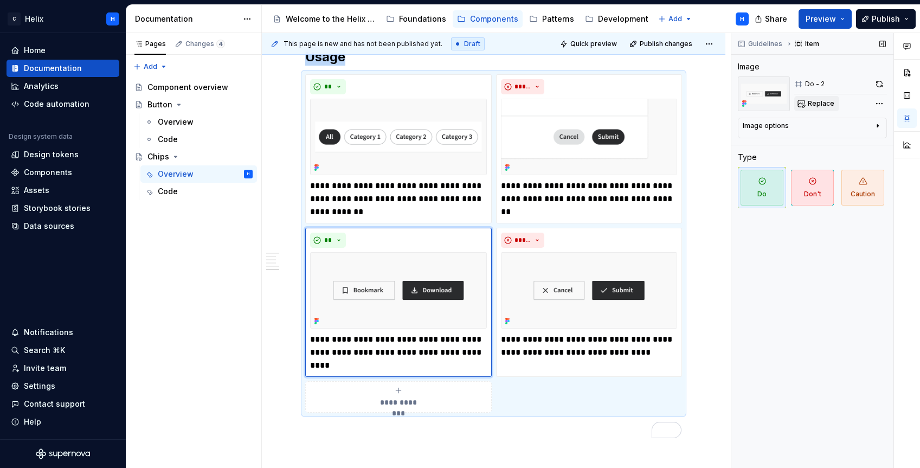
click at [813, 103] on span "Replace" at bounding box center [821, 103] width 27 height 9
type textarea "*"
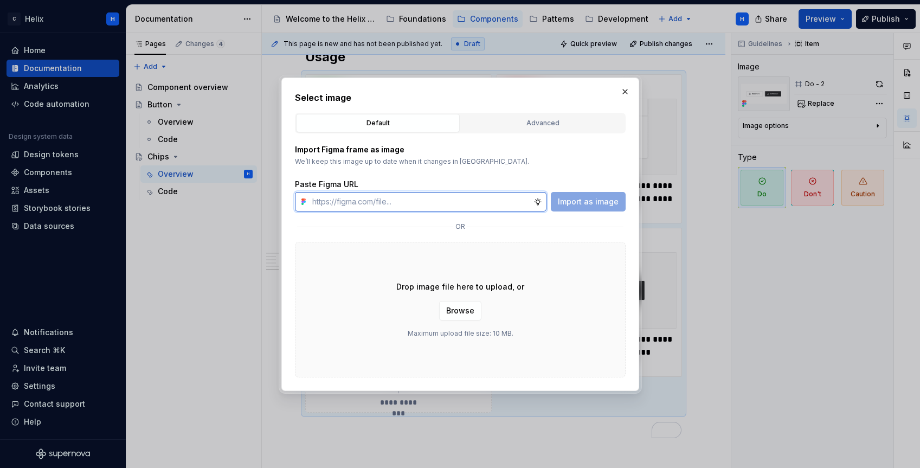
paste input "[URL][DOMAIN_NAME]"
type input "[URL][DOMAIN_NAME]"
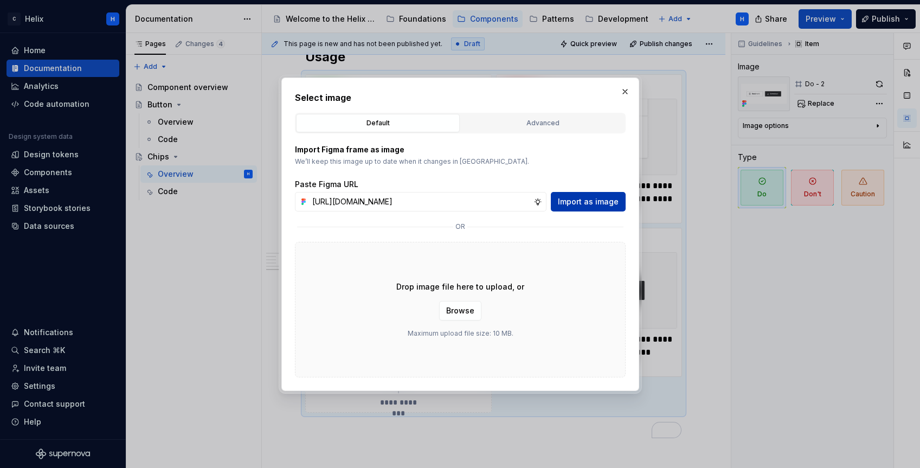
click at [580, 203] on span "Import as image" at bounding box center [588, 201] width 61 height 11
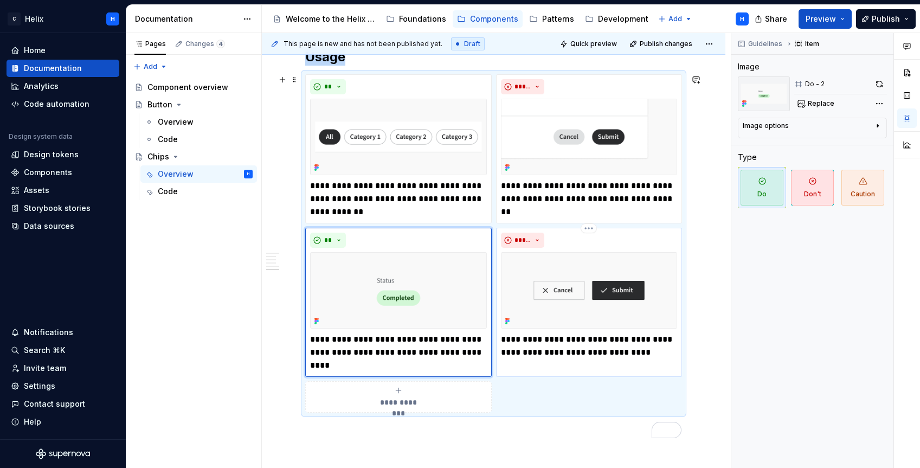
click at [637, 260] on img "To enrich screen reader interactions, please activate Accessibility in Grammarl…" at bounding box center [589, 290] width 177 height 76
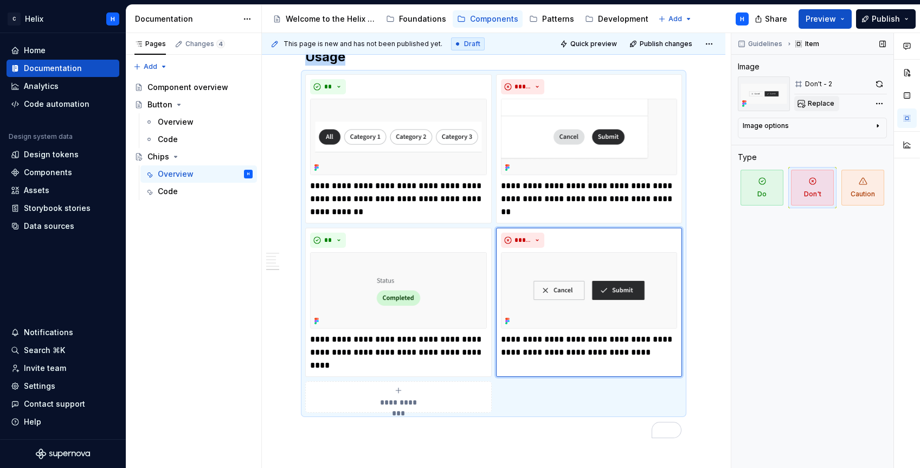
click at [814, 105] on span "Replace" at bounding box center [821, 103] width 27 height 9
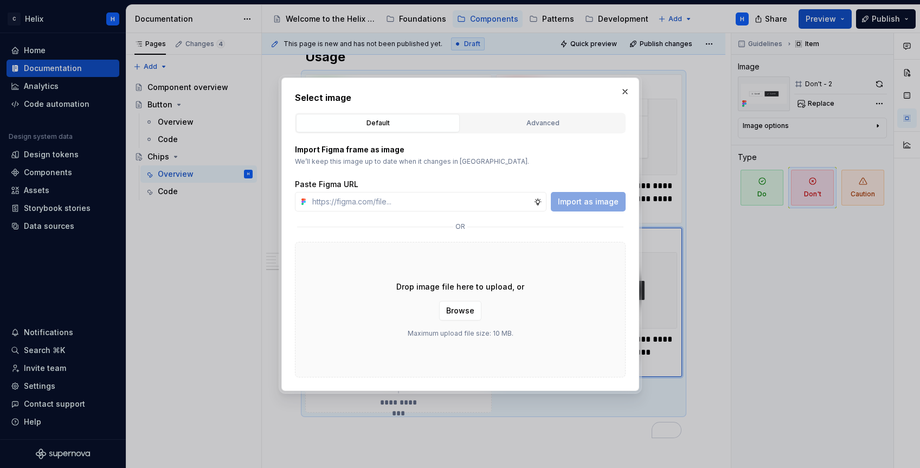
type textarea "*"
type input "[URL][DOMAIN_NAME]"
click at [595, 202] on span "Import as image" at bounding box center [588, 201] width 61 height 11
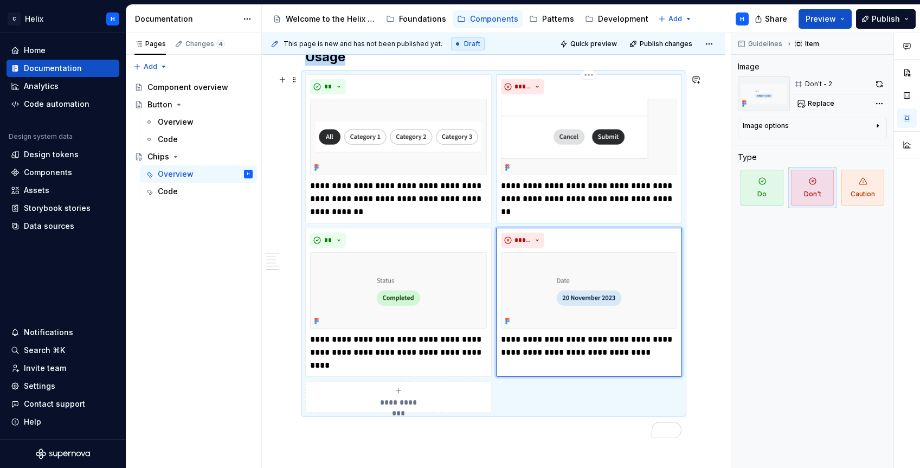
click at [548, 197] on p "**********" at bounding box center [589, 199] width 176 height 39
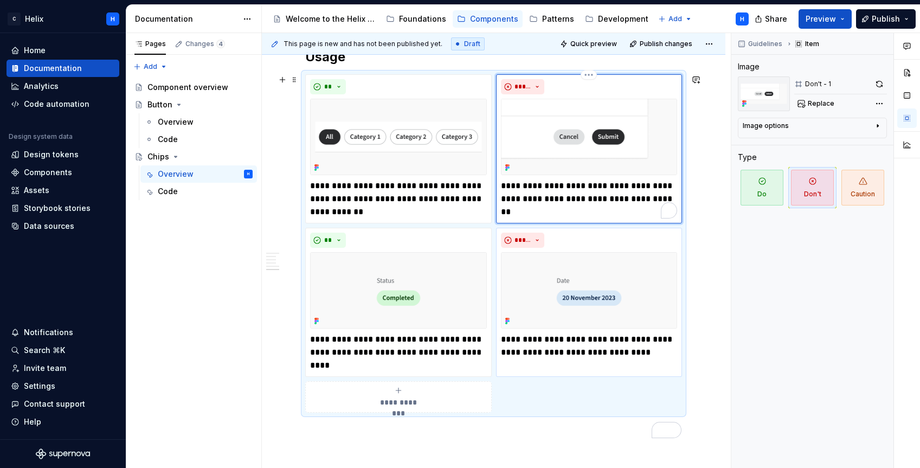
click at [548, 197] on p "**********" at bounding box center [589, 199] width 176 height 39
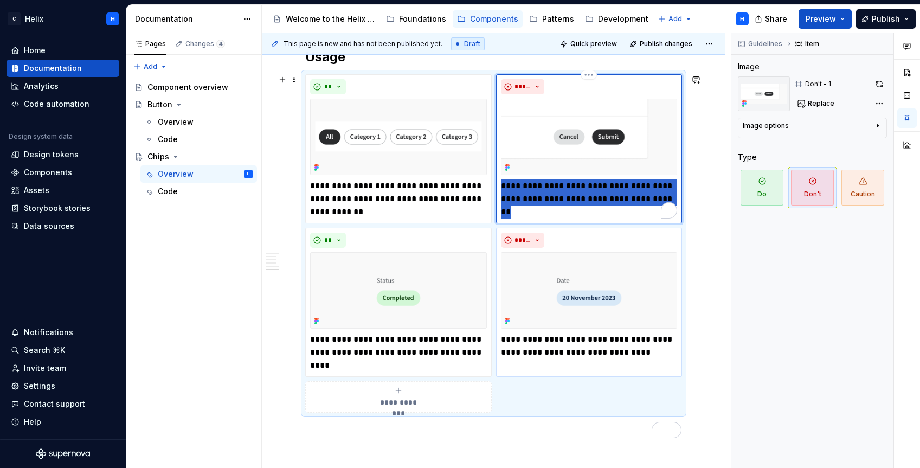
click at [547, 197] on p "**********" at bounding box center [589, 199] width 176 height 39
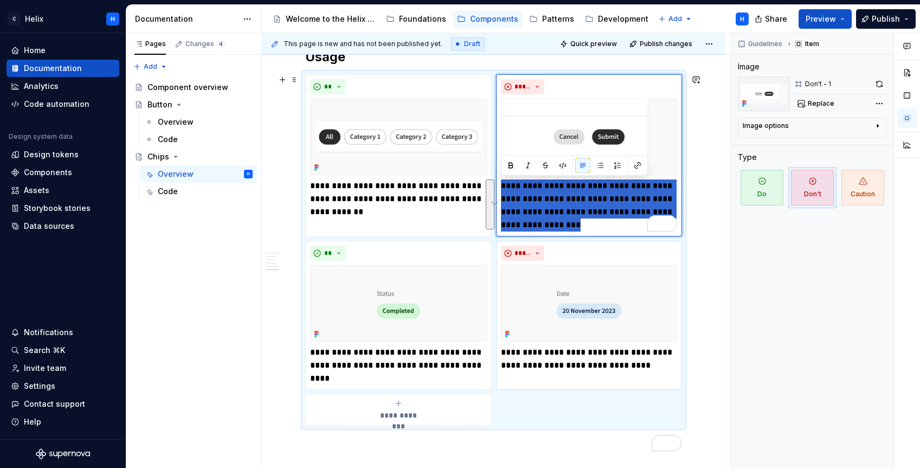
drag, startPoint x: 535, startPoint y: 222, endPoint x: 498, endPoint y: 188, distance: 50.6
click at [498, 188] on div "**********" at bounding box center [493, 249] width 377 height 351
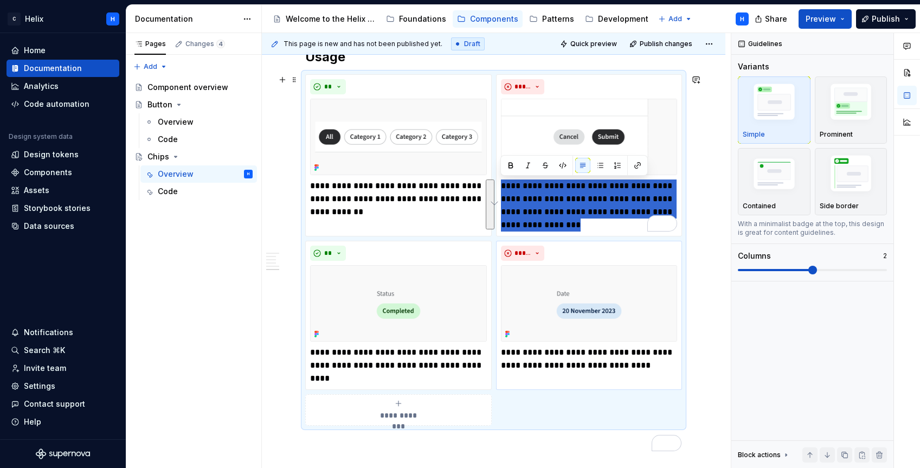
drag, startPoint x: 540, startPoint y: 220, endPoint x: 498, endPoint y: 187, distance: 52.9
click at [498, 187] on div "**********" at bounding box center [493, 249] width 377 height 351
drag, startPoint x: 502, startPoint y: 185, endPoint x: 552, endPoint y: 221, distance: 61.7
click at [552, 221] on p "**********" at bounding box center [589, 206] width 176 height 52
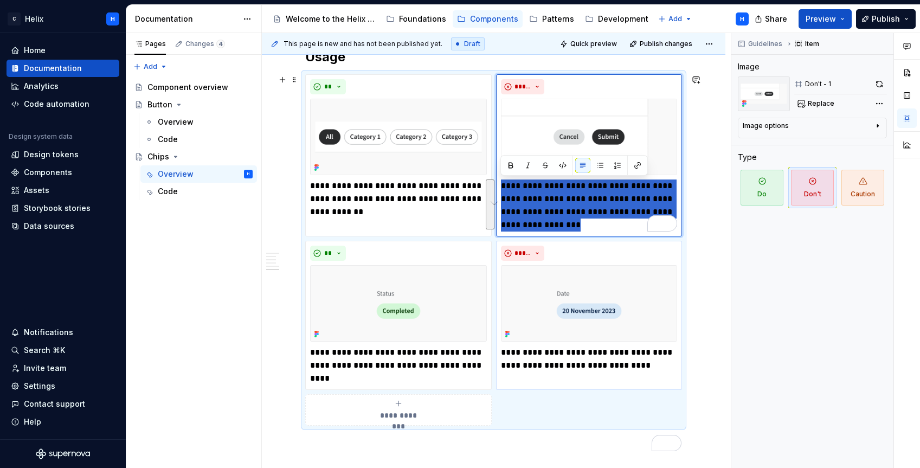
click at [495, 202] on button "See rewrite suggestions" at bounding box center [490, 205] width 9 height 50
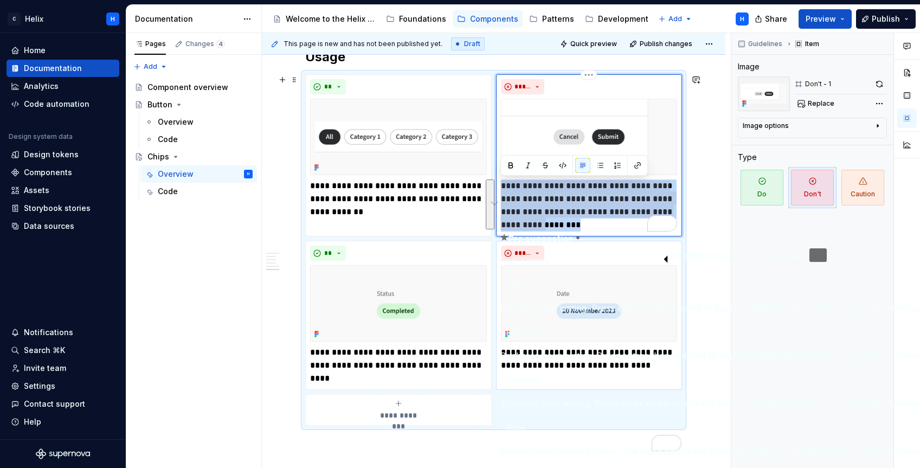
click at [544, 203] on p "**********" at bounding box center [589, 206] width 176 height 52
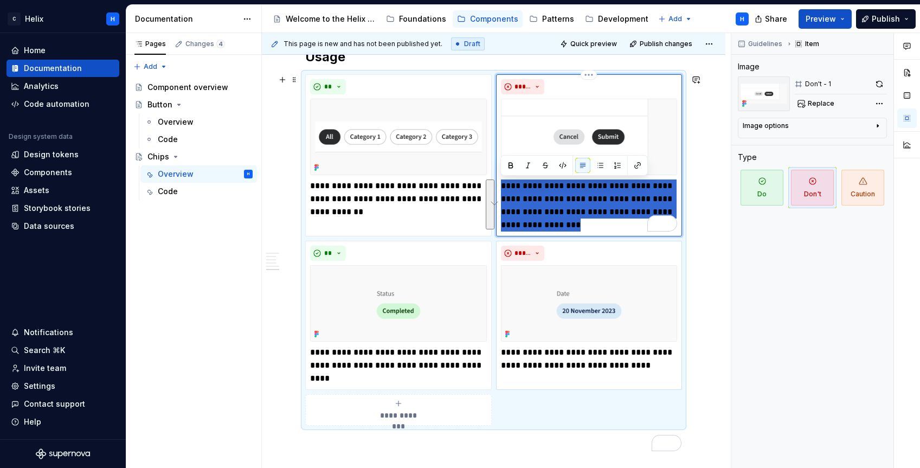
drag, startPoint x: 552, startPoint y: 225, endPoint x: 501, endPoint y: 181, distance: 67.7
click at [501, 181] on p "**********" at bounding box center [589, 206] width 176 height 52
click at [546, 196] on p "**********" at bounding box center [589, 206] width 176 height 52
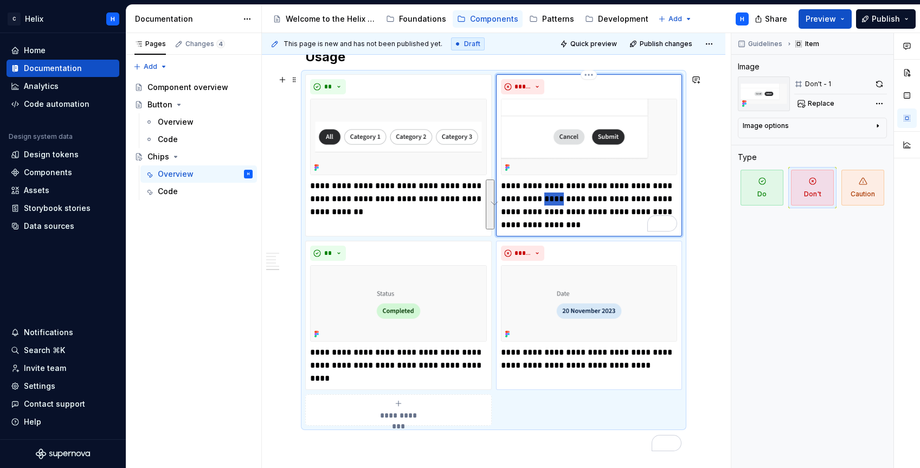
click at [546, 196] on p "**********" at bounding box center [589, 206] width 176 height 52
drag, startPoint x: 527, startPoint y: 185, endPoint x: 536, endPoint y: 191, distance: 11.0
click at [536, 191] on p "**********" at bounding box center [589, 206] width 176 height 52
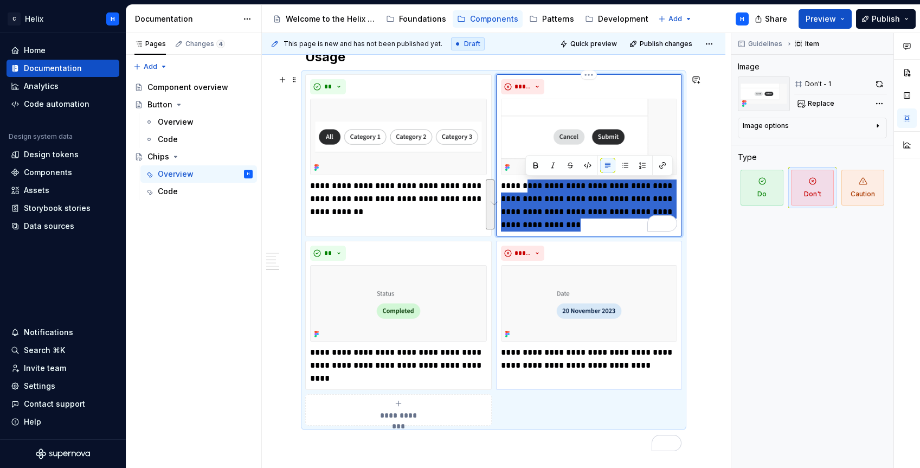
drag, startPoint x: 527, startPoint y: 184, endPoint x: 554, endPoint y: 221, distance: 46.5
click at [554, 221] on p "**********" at bounding box center [589, 206] width 176 height 52
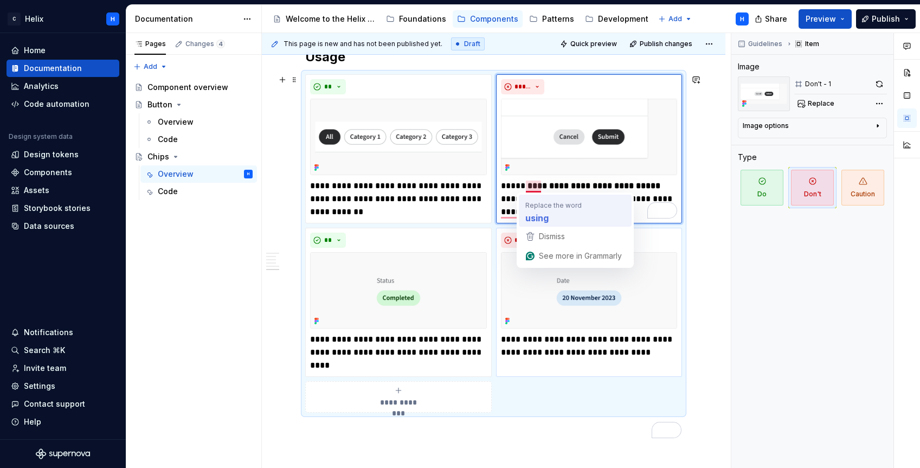
type textarea "*"
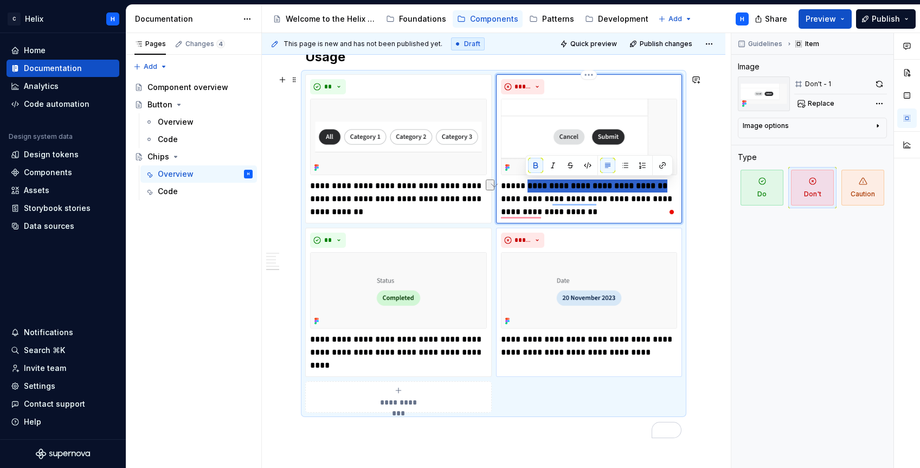
drag, startPoint x: 653, startPoint y: 184, endPoint x: 528, endPoint y: 184, distance: 125.3
click at [528, 184] on p "**********" at bounding box center [589, 199] width 176 height 39
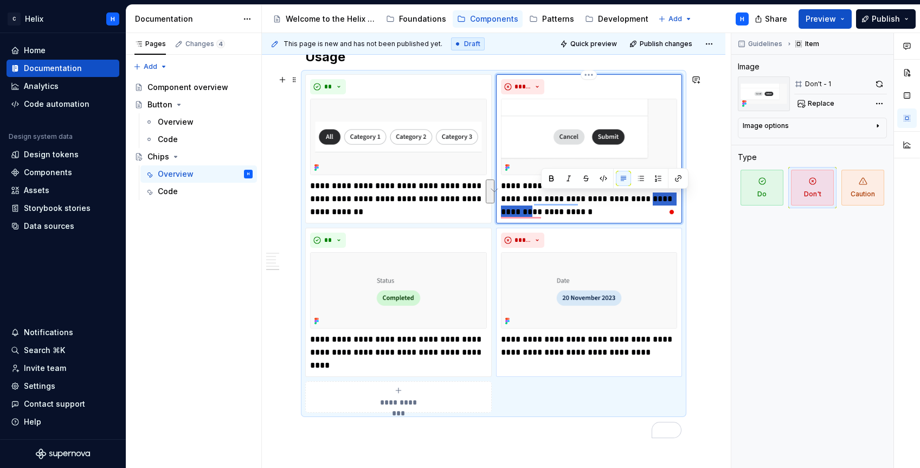
drag, startPoint x: 638, startPoint y: 200, endPoint x: 575, endPoint y: 206, distance: 63.2
click at [541, 209] on p "**********" at bounding box center [589, 199] width 176 height 39
type textarea "*"
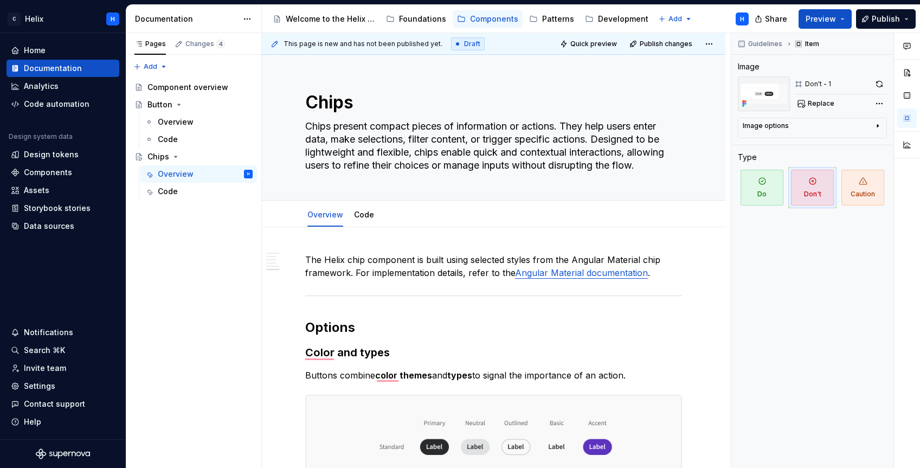
scroll to position [1323, 0]
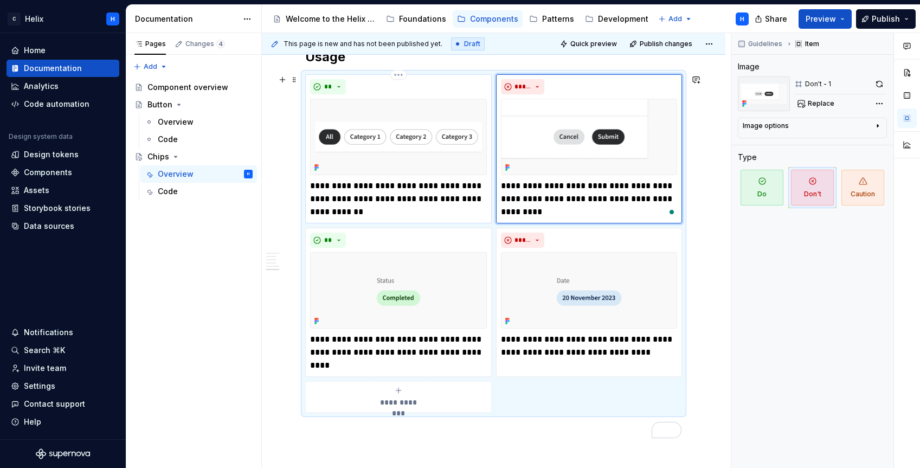
click at [381, 197] on p "**********" at bounding box center [398, 199] width 176 height 39
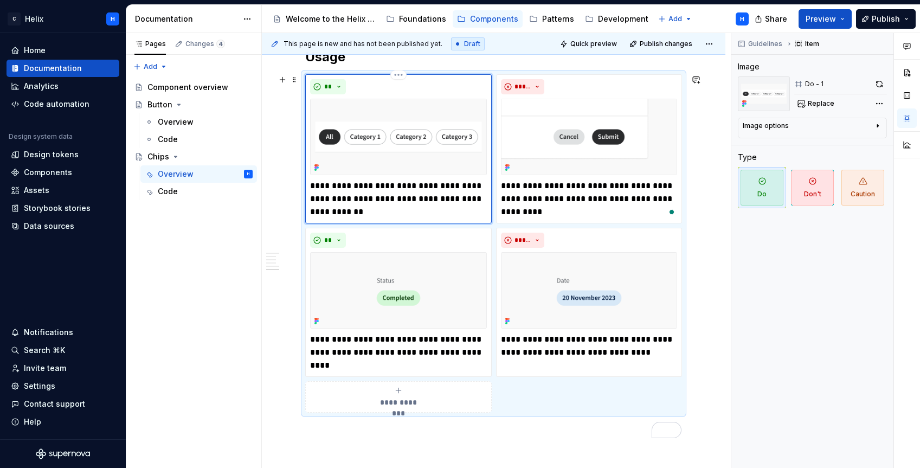
click at [380, 196] on p "**********" at bounding box center [398, 199] width 176 height 39
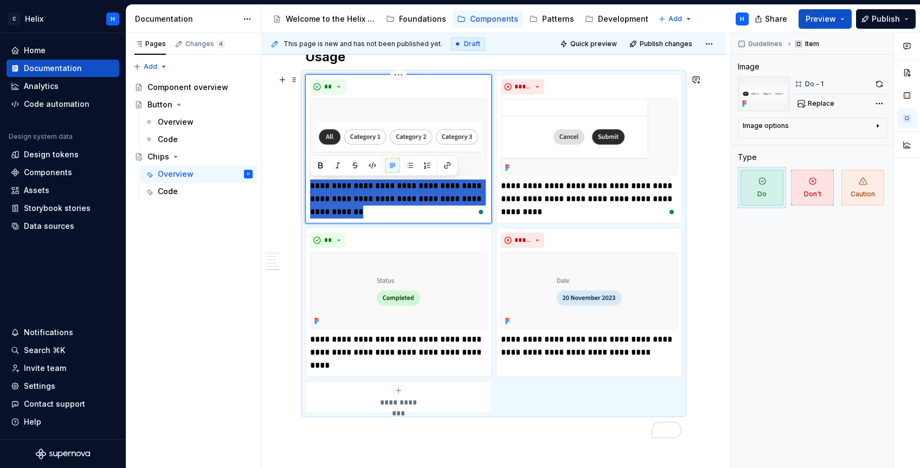
click at [380, 196] on p "**********" at bounding box center [398, 199] width 176 height 39
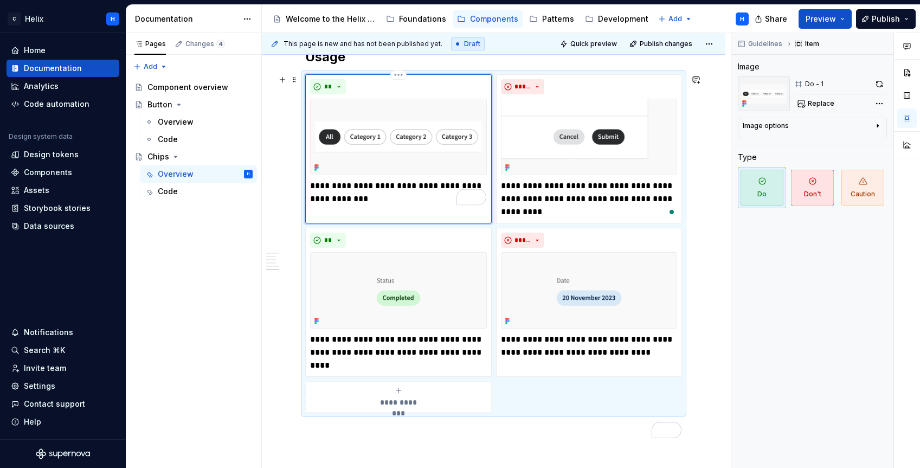
click at [399, 195] on p "**********" at bounding box center [398, 193] width 176 height 26
type textarea "*"
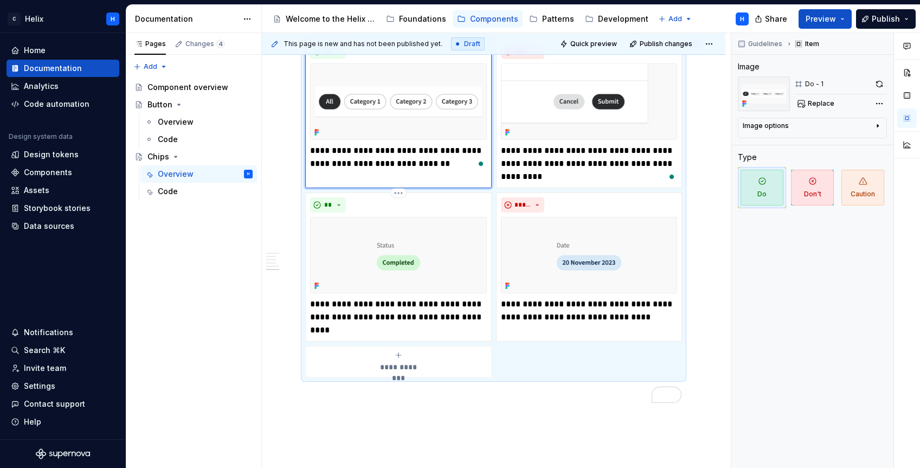
scroll to position [1382, 0]
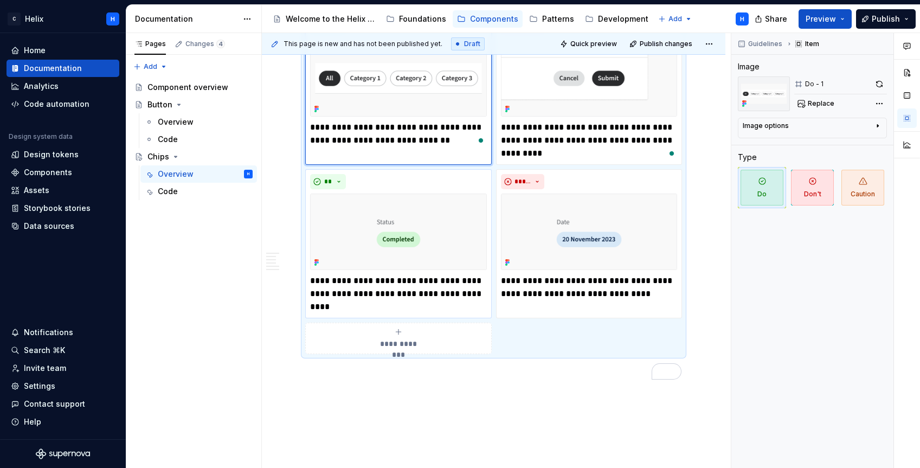
click at [350, 286] on p "**********" at bounding box center [398, 293] width 176 height 39
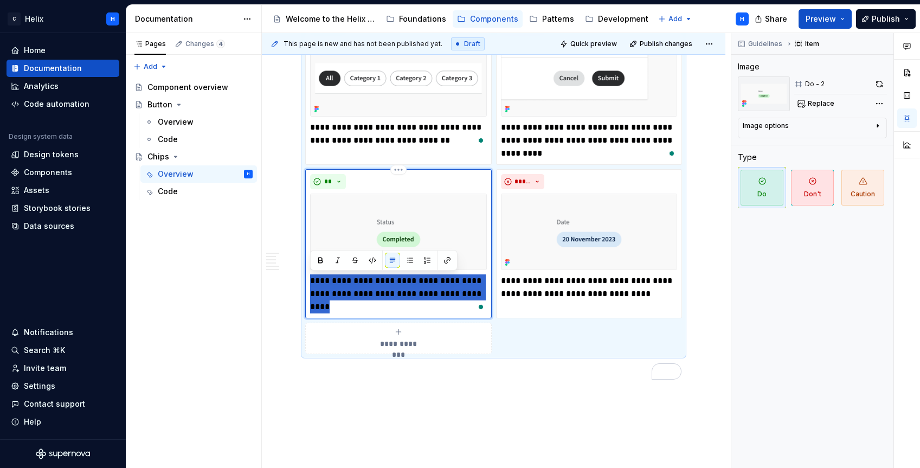
click at [351, 286] on p "**********" at bounding box center [398, 293] width 176 height 39
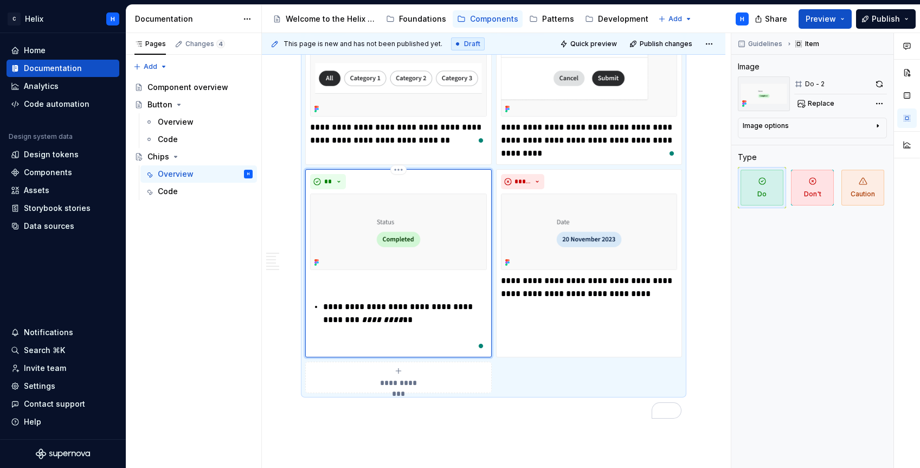
click at [323, 303] on p "**********" at bounding box center [404, 313] width 163 height 26
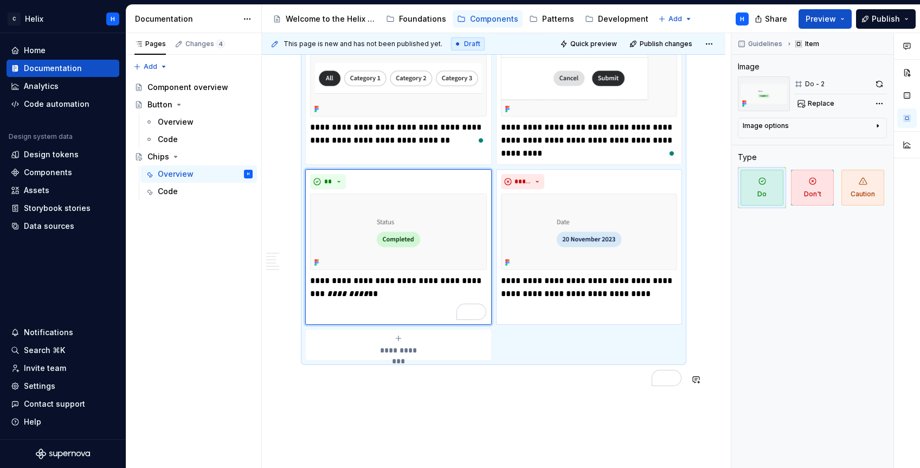
click at [535, 290] on p "**********" at bounding box center [589, 287] width 176 height 26
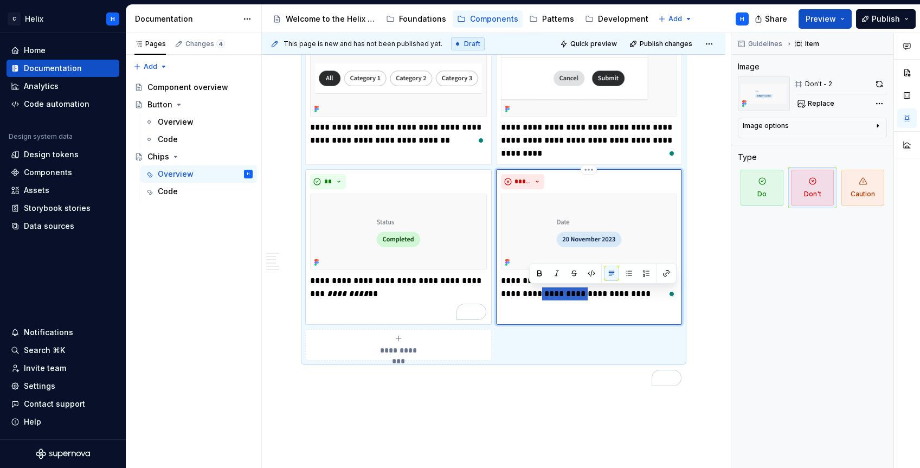
click at [524, 279] on p "**********" at bounding box center [589, 287] width 176 height 26
click at [527, 279] on p "**********" at bounding box center [589, 287] width 176 height 26
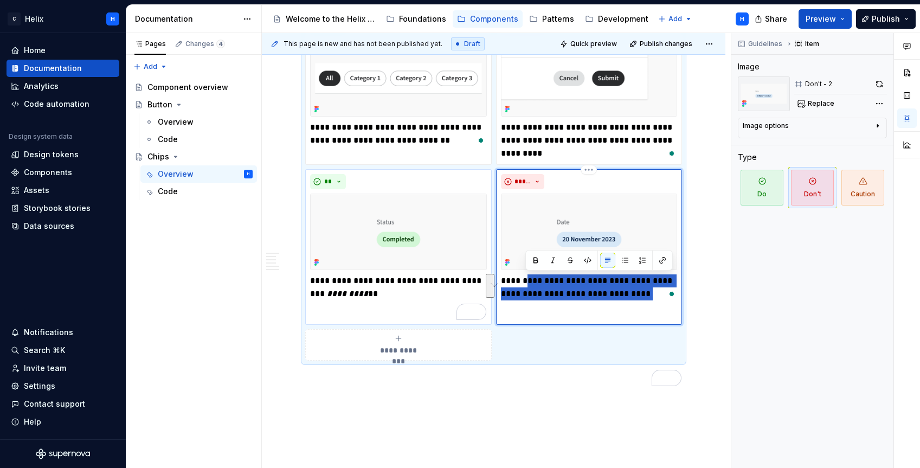
drag, startPoint x: 525, startPoint y: 279, endPoint x: 644, endPoint y: 299, distance: 121.0
click at [644, 299] on p "**********" at bounding box center [589, 287] width 176 height 26
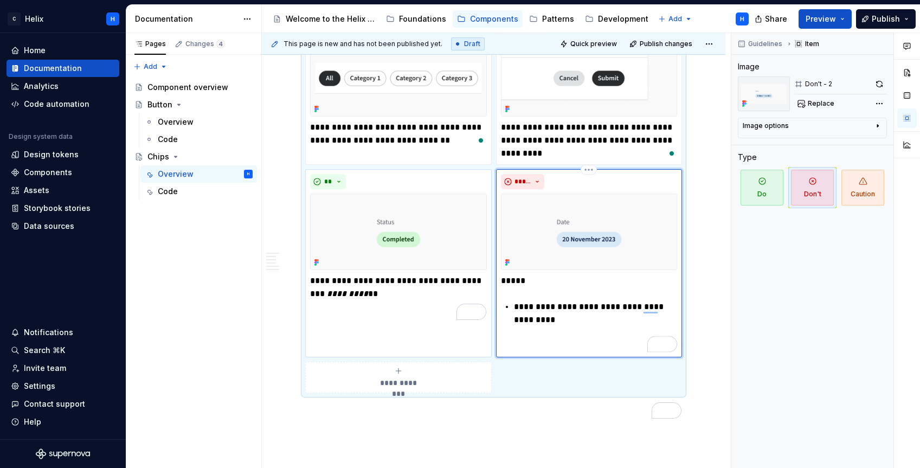
click at [512, 303] on div "**********" at bounding box center [589, 313] width 177 height 78
type textarea "*"
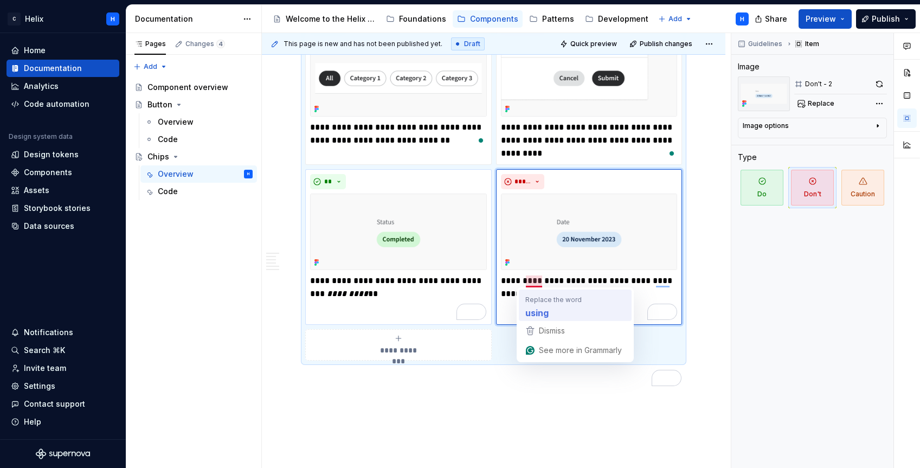
type textarea "*"
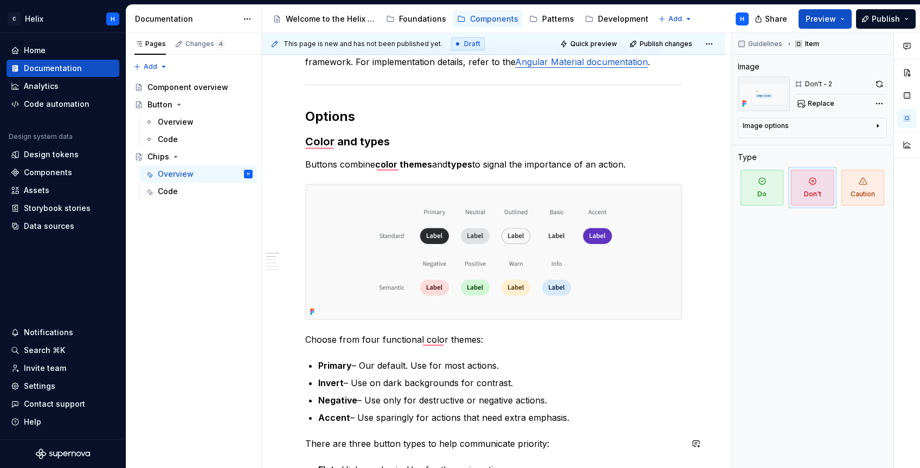
type textarea "*"
